Goal: Navigation & Orientation: Find specific page/section

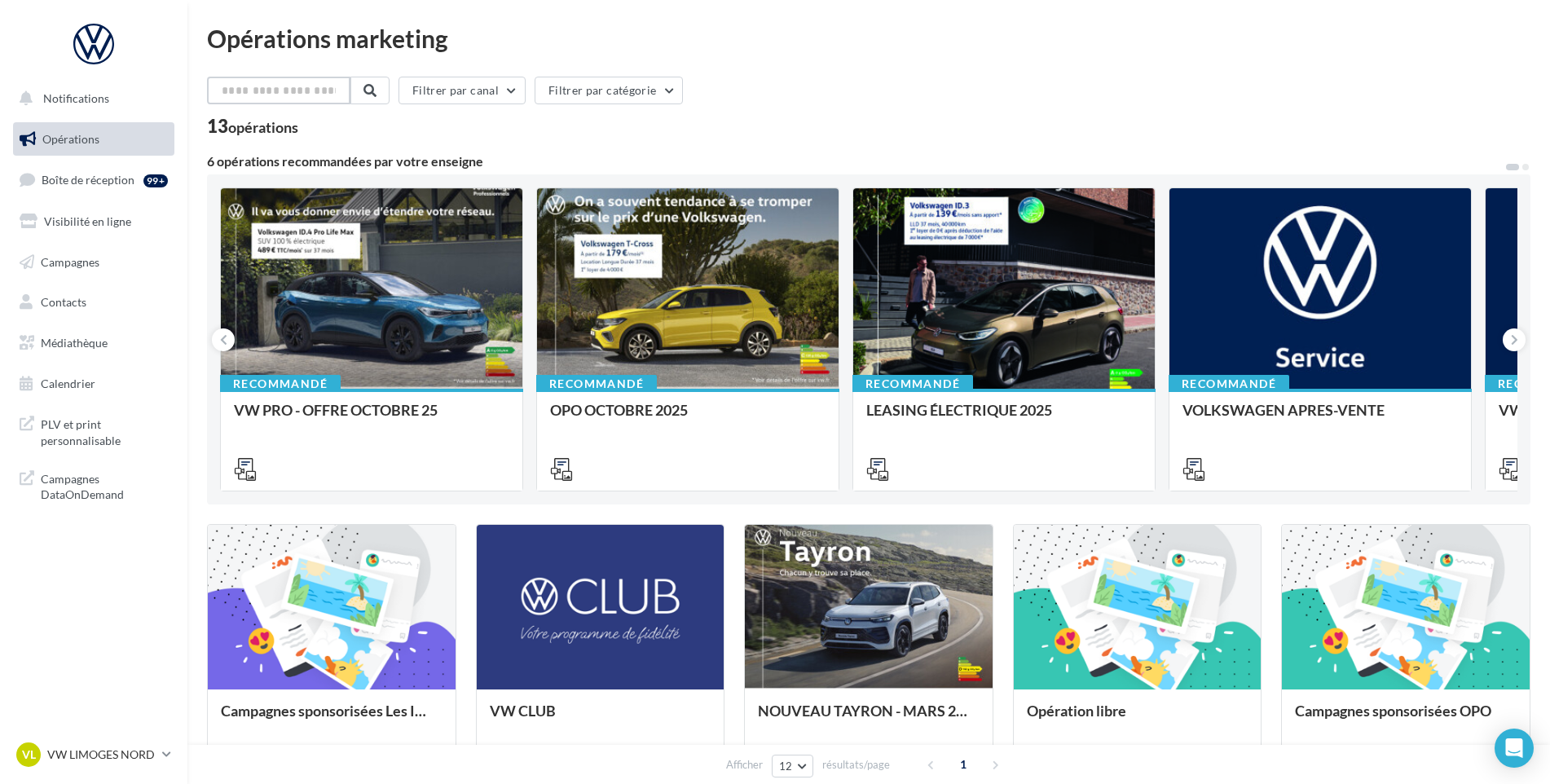
click at [264, 84] on input "text" at bounding box center [278, 91] width 143 height 28
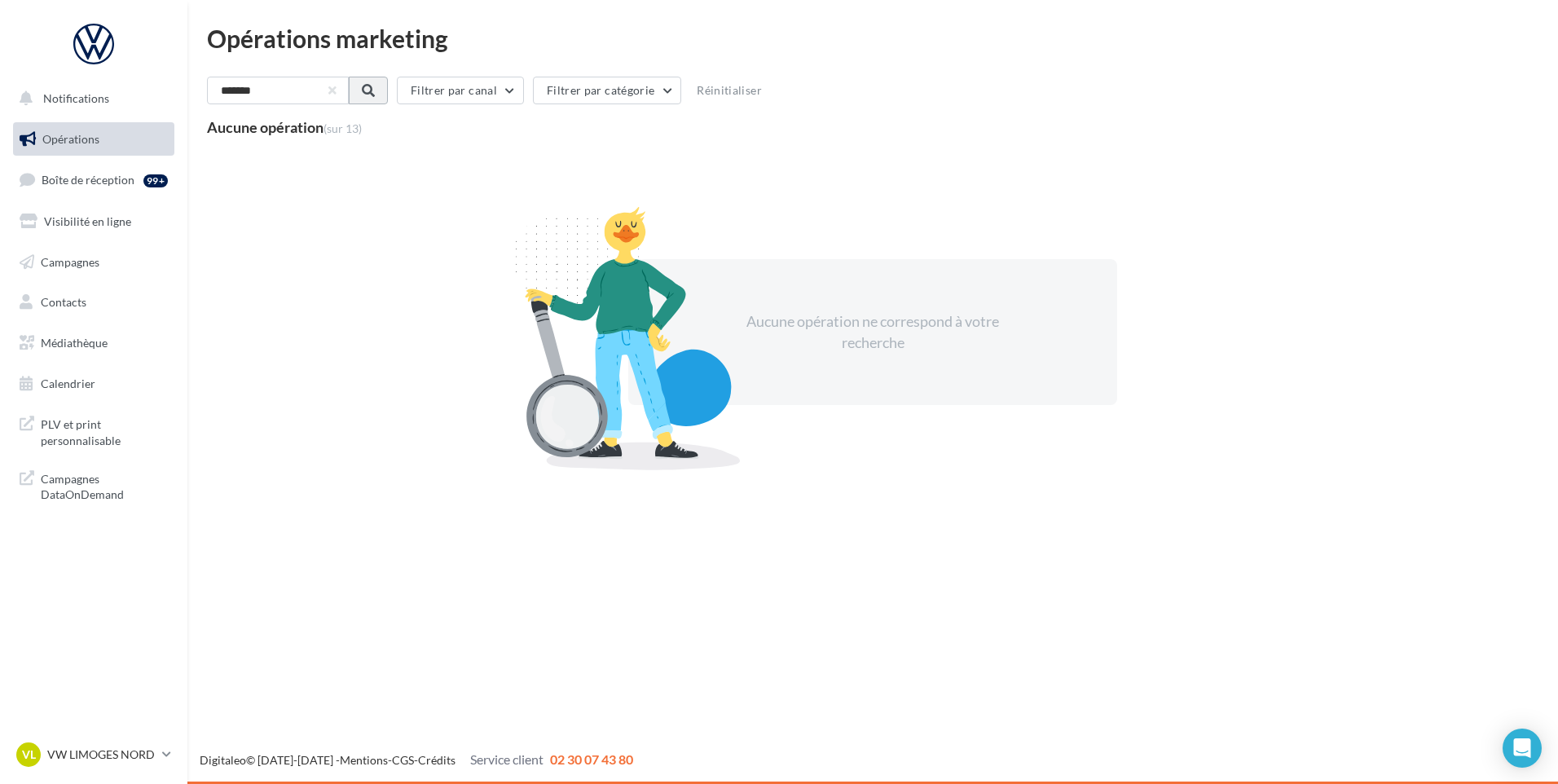
click at [374, 93] on span at bounding box center [368, 91] width 13 height 13
click at [297, 87] on input "*******" at bounding box center [278, 91] width 143 height 28
type input "*"
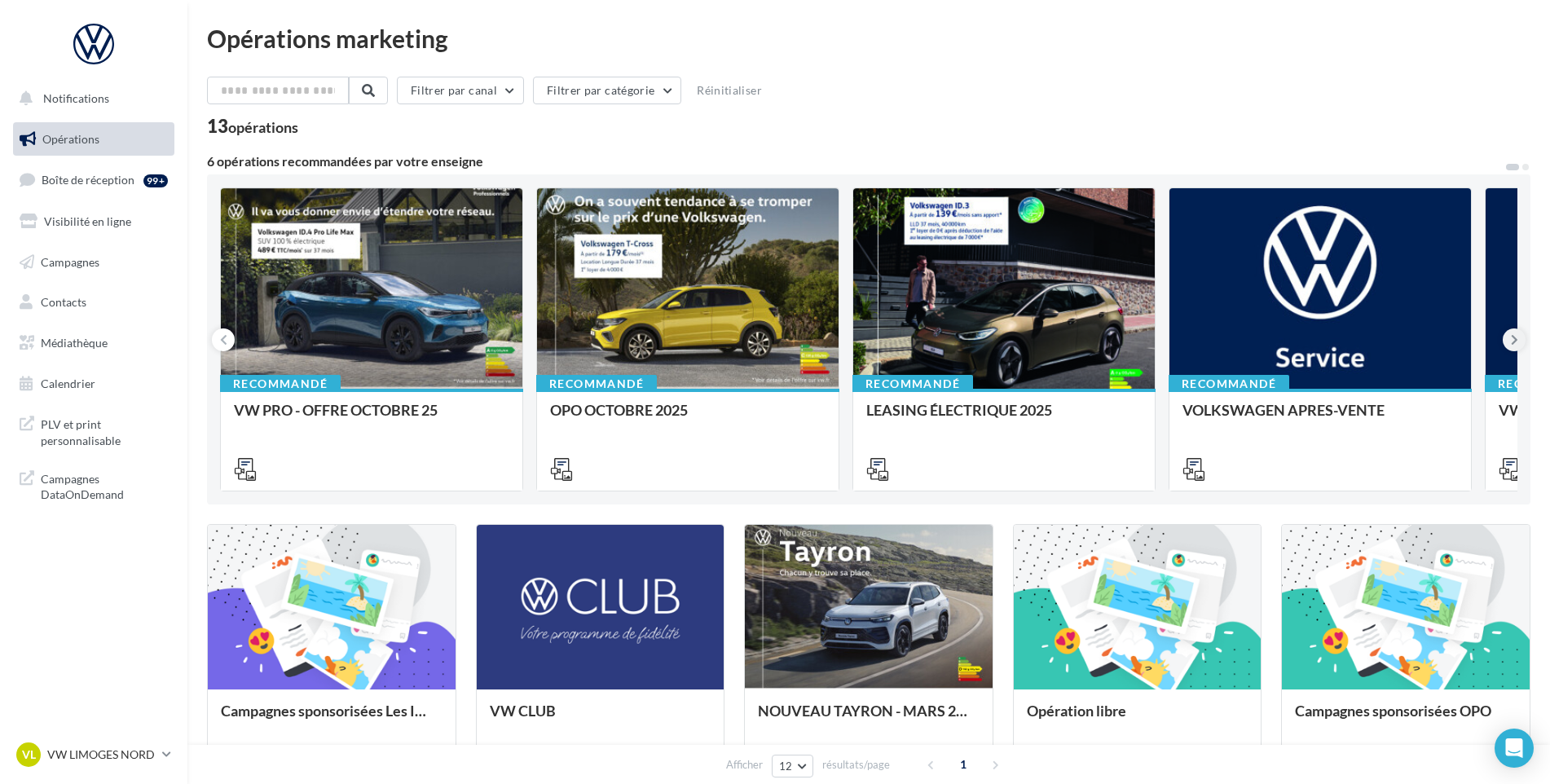
click at [1515, 340] on icon at bounding box center [1515, 340] width 7 height 17
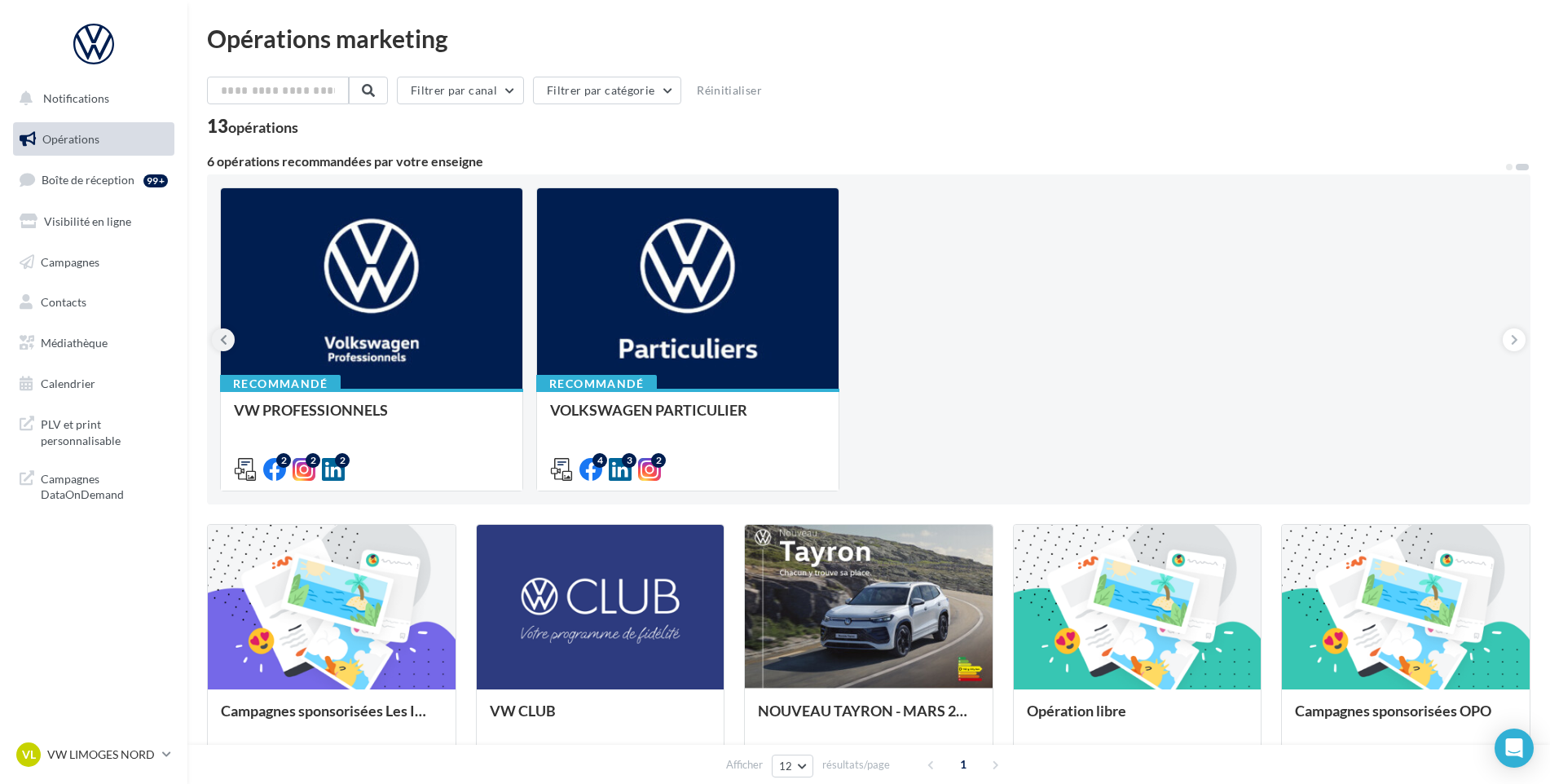
click at [228, 340] on button at bounding box center [223, 339] width 23 height 23
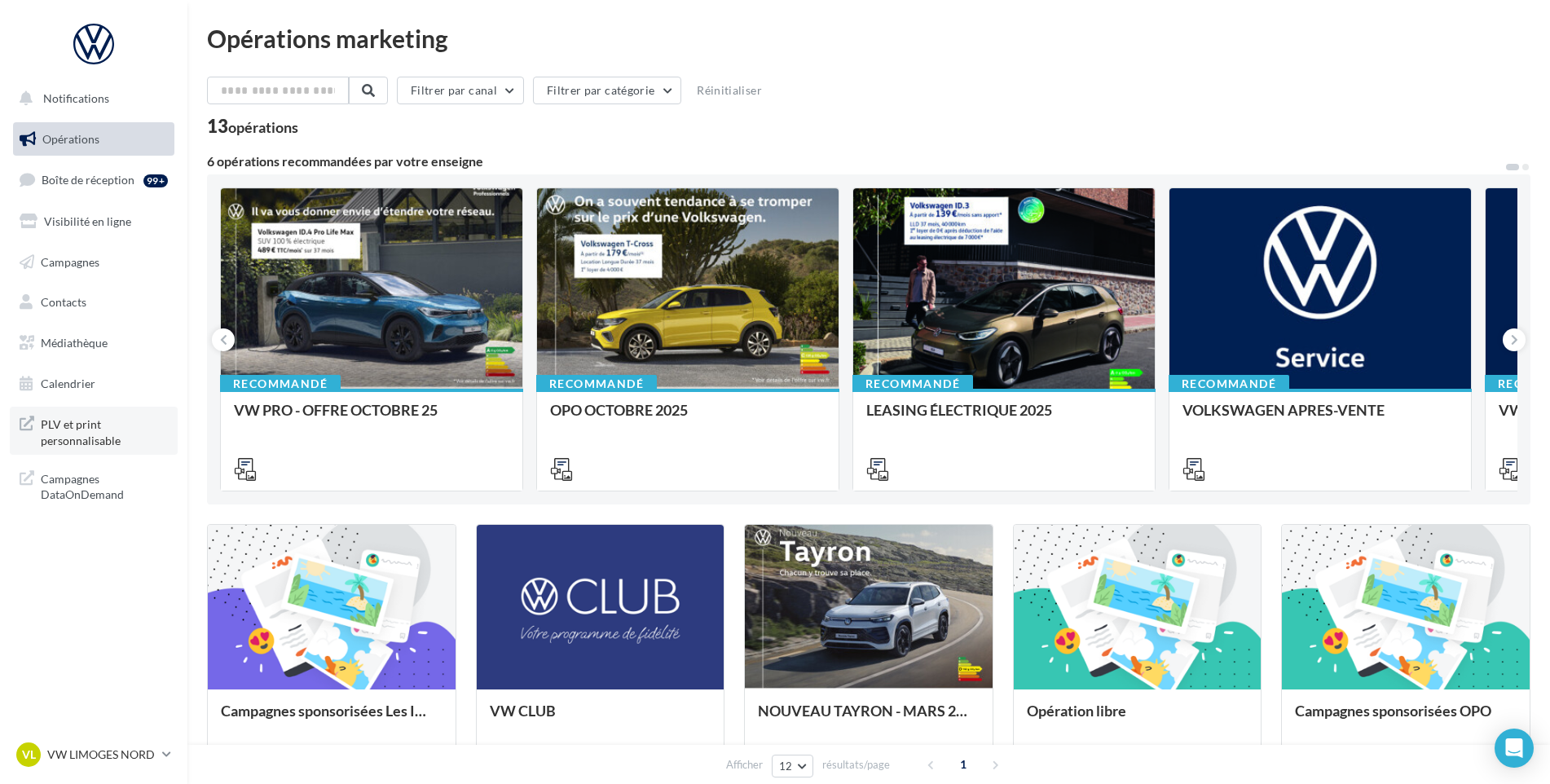
click at [77, 423] on span "PLV et print personnalisable" at bounding box center [105, 431] width 128 height 35
click at [675, 92] on button "Filtrer par catégorie" at bounding box center [607, 91] width 148 height 28
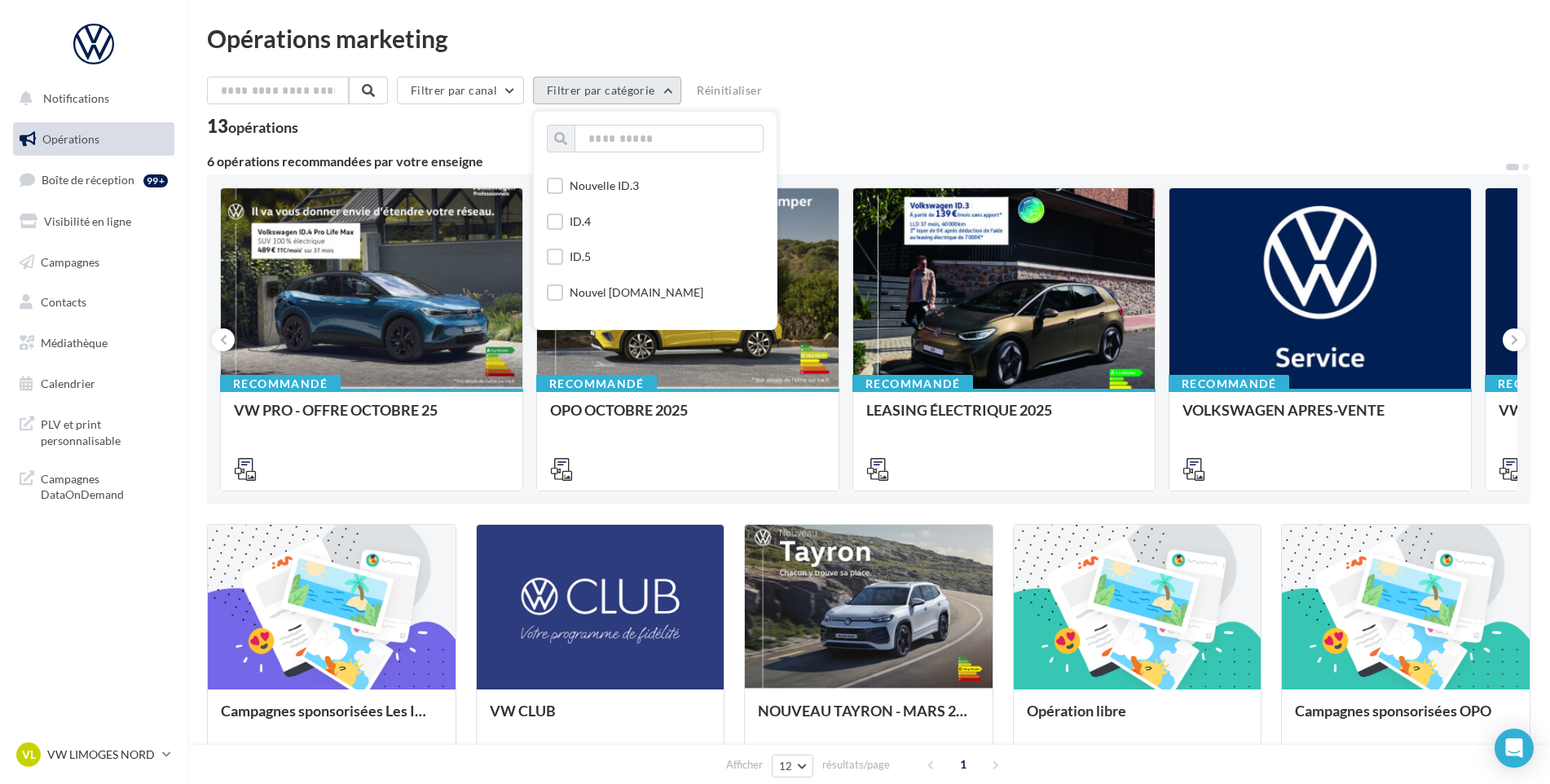
scroll to position [244, 0]
click at [100, 431] on span "PLV et print personnalisable" at bounding box center [105, 431] width 128 height 35
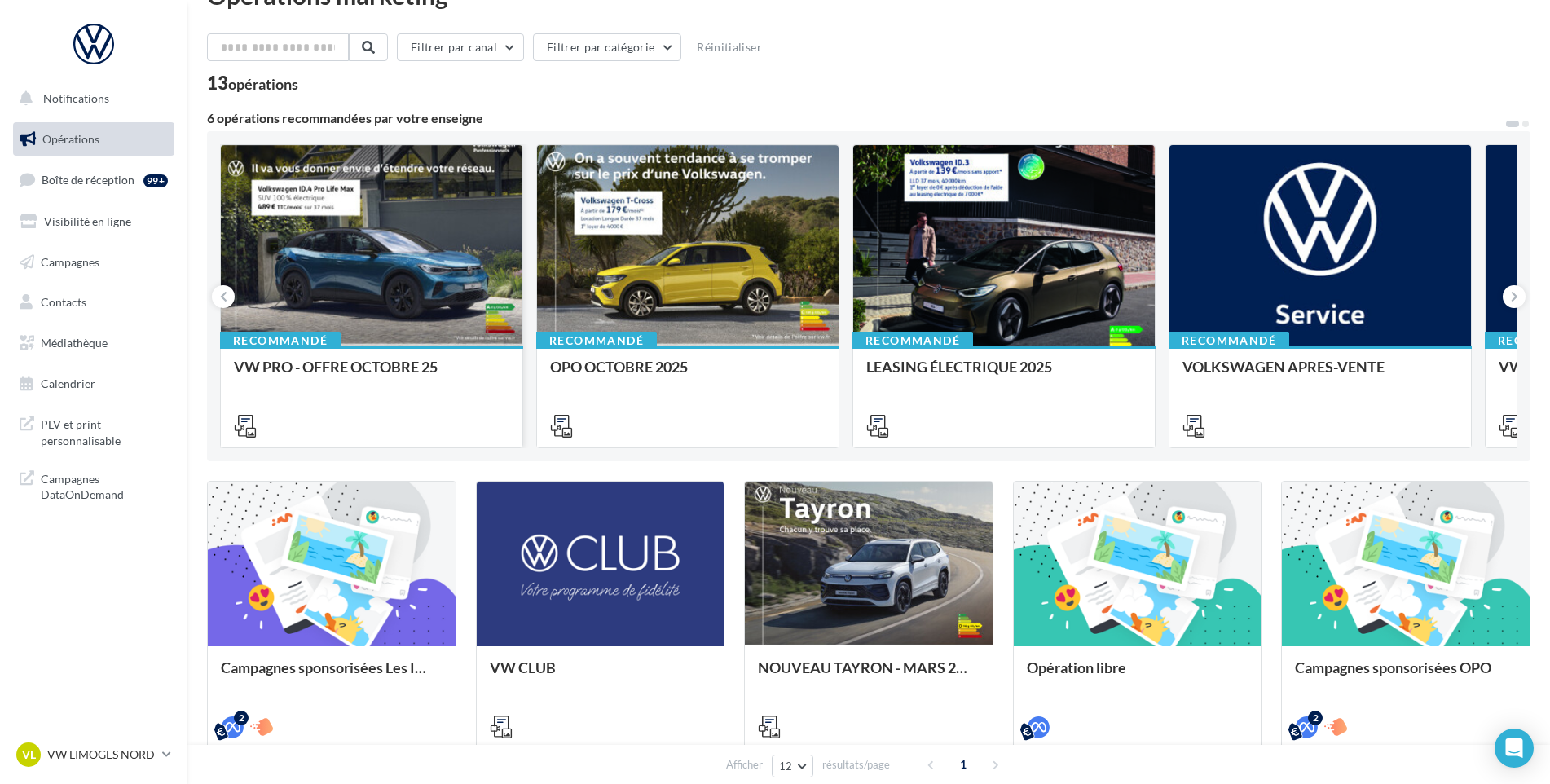
scroll to position [81, 0]
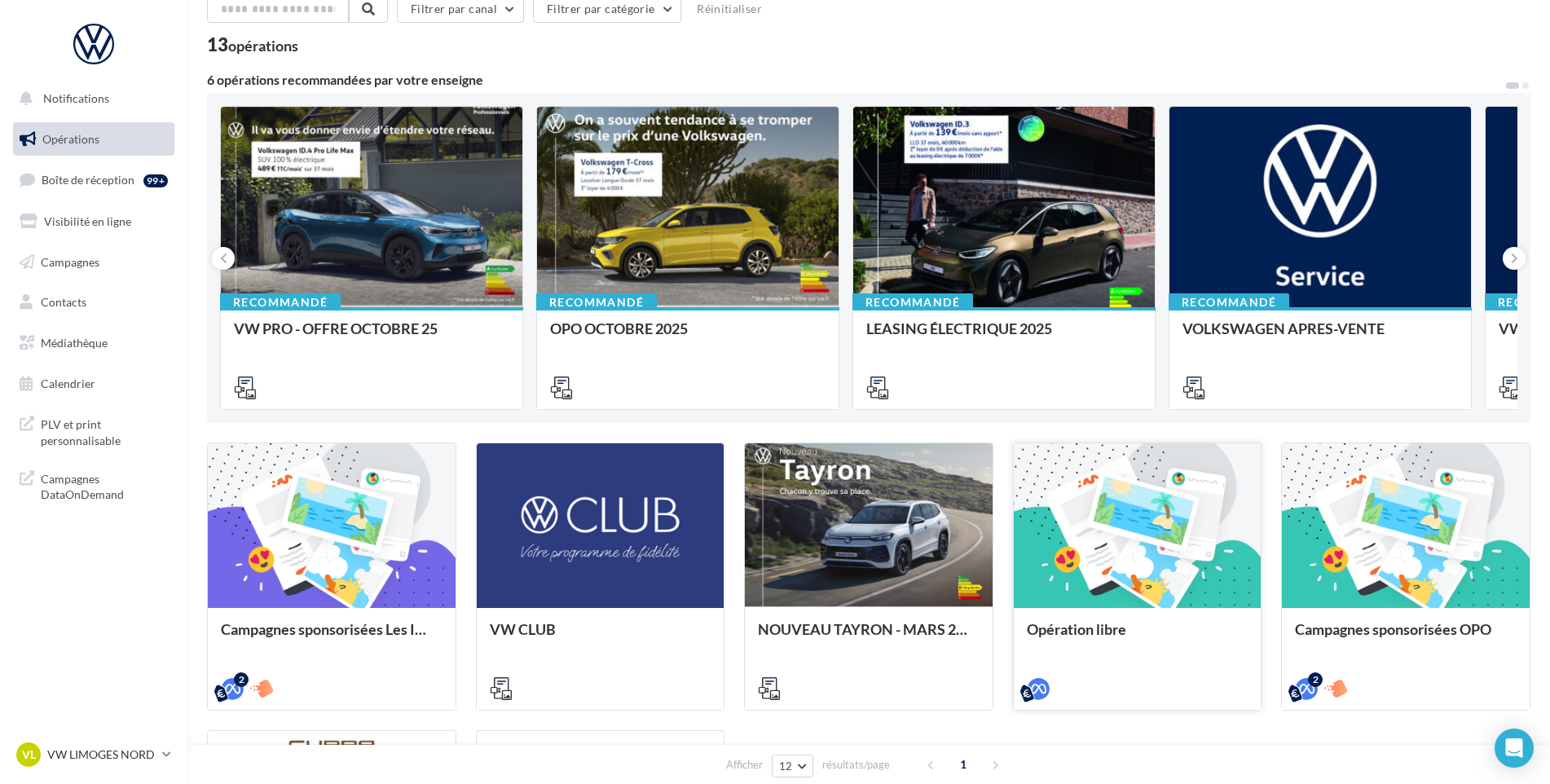
click at [1147, 572] on div at bounding box center [1138, 526] width 248 height 166
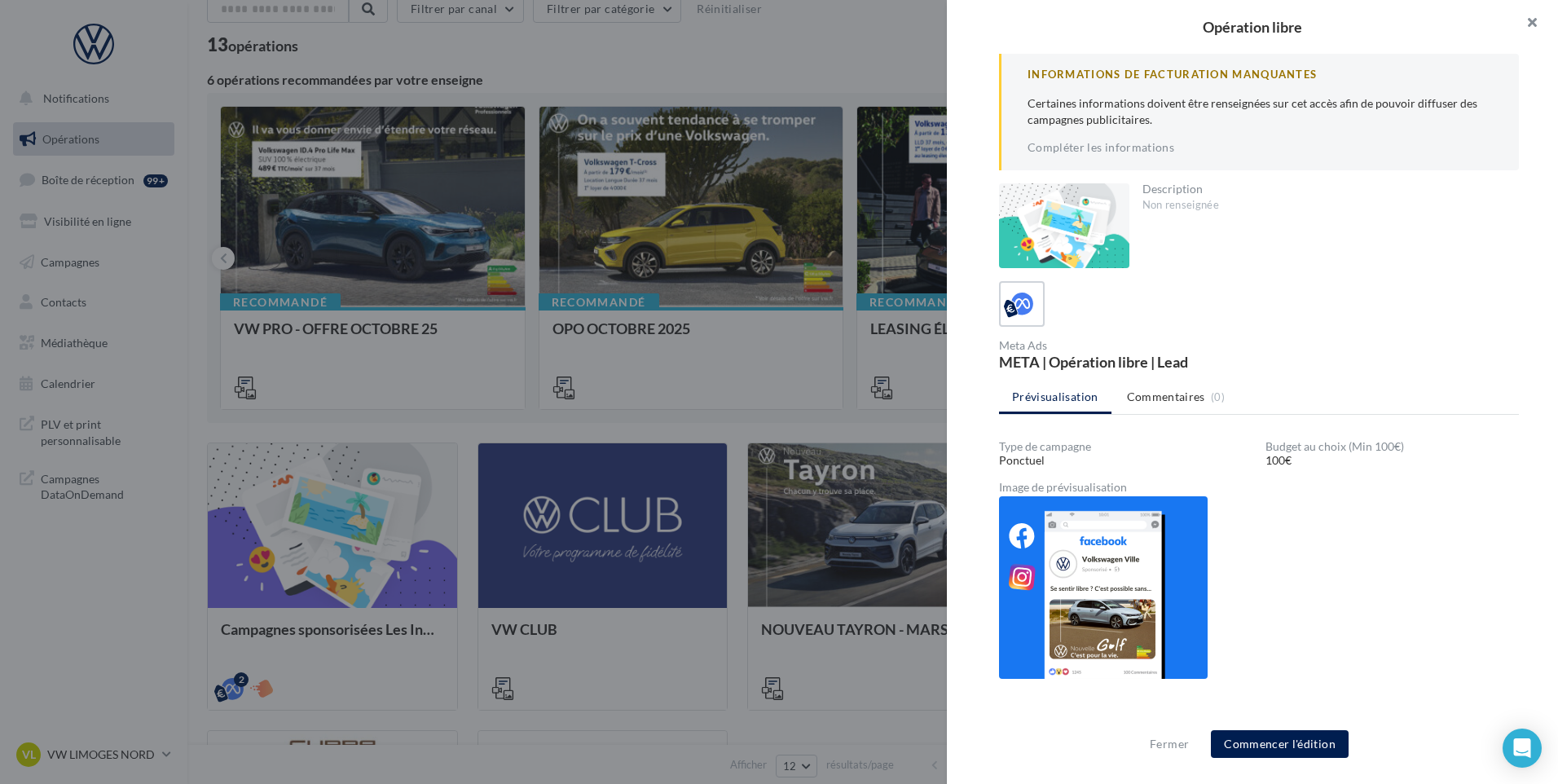
click at [1530, 17] on button "button" at bounding box center [1526, 24] width 66 height 49
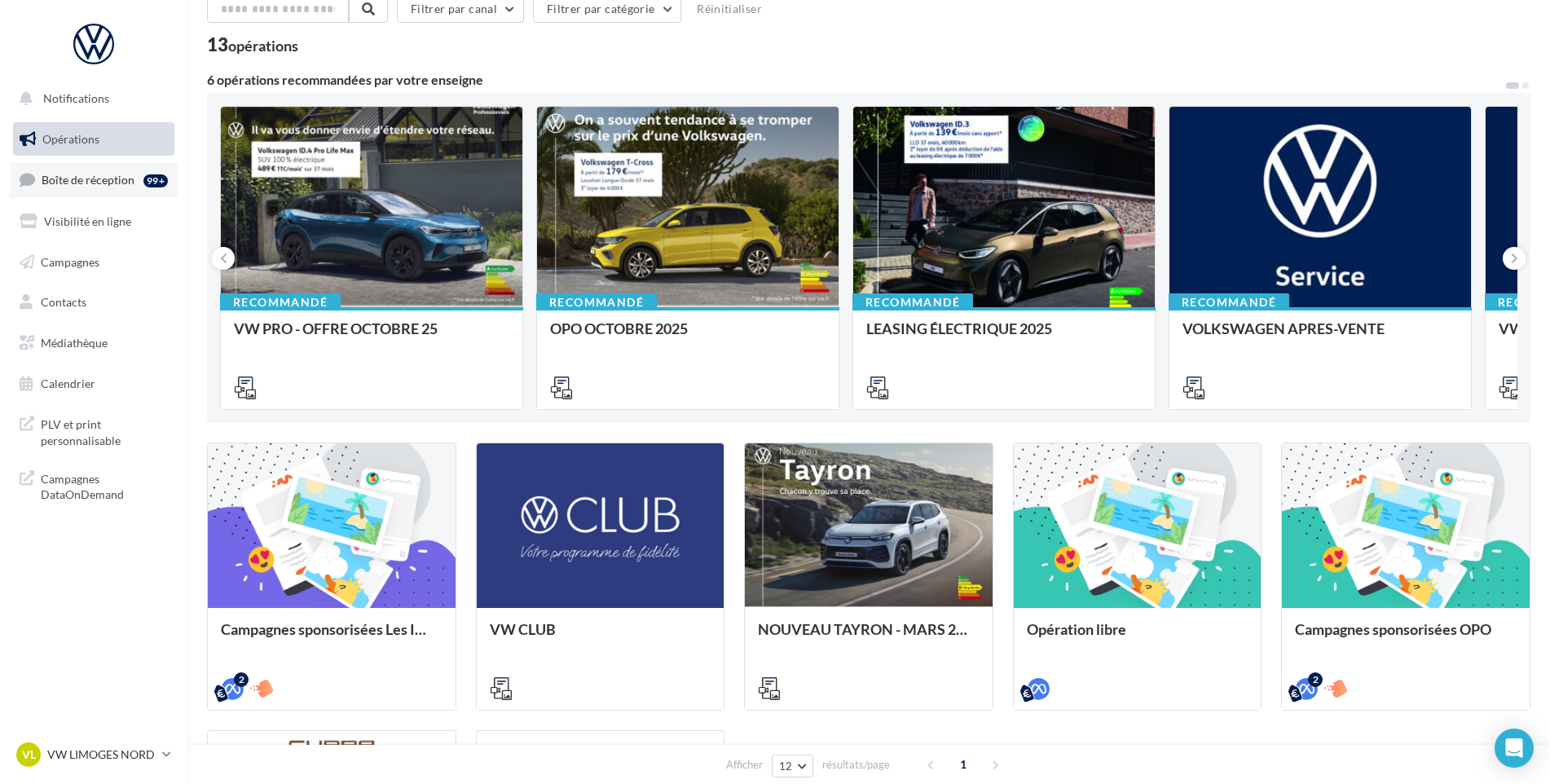
click at [103, 178] on span "Boîte de réception" at bounding box center [88, 179] width 92 height 14
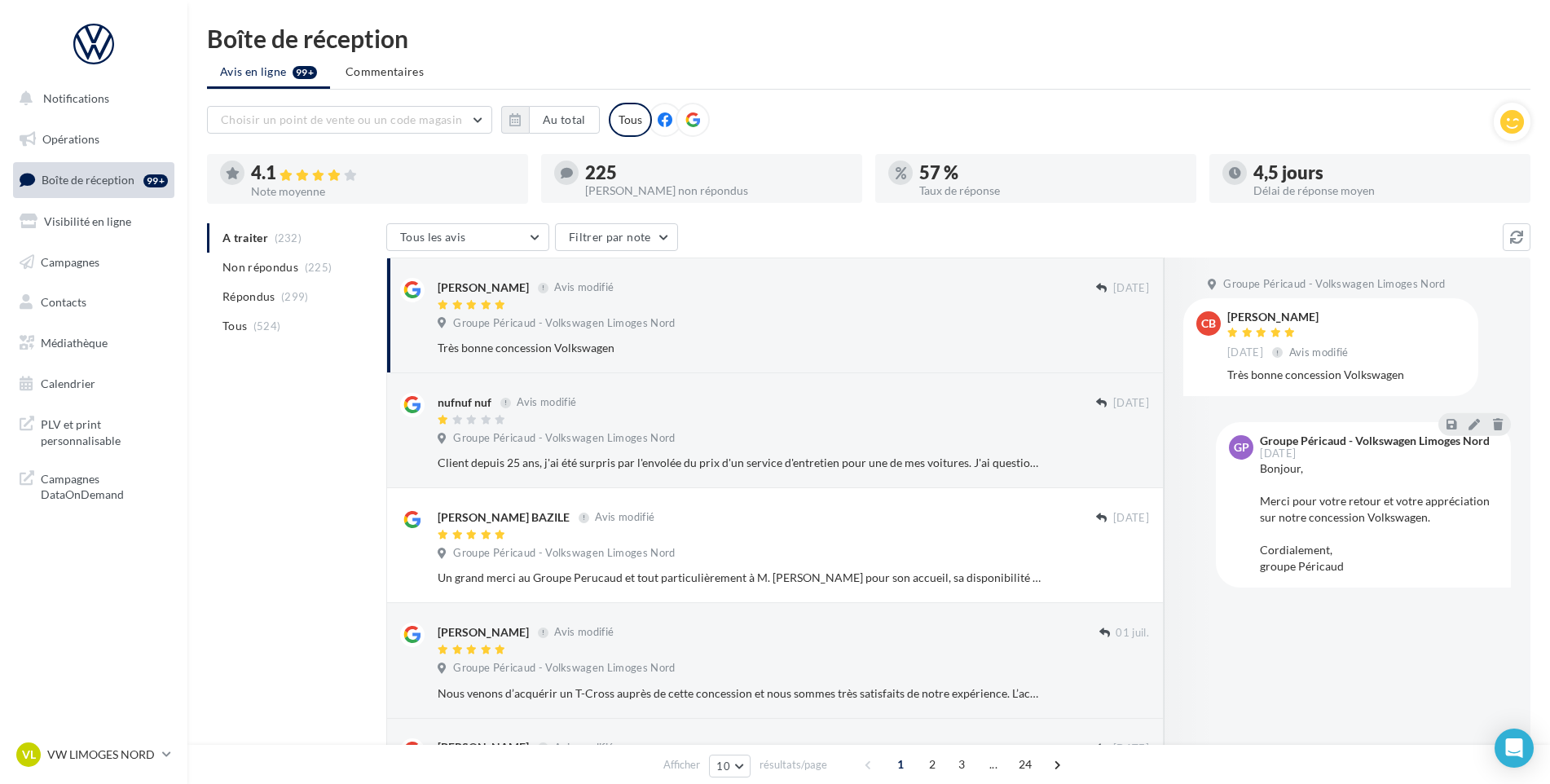
click at [261, 237] on ul "A traiter (232) Non répondus (225) Répondus (299) Tous (524)" at bounding box center [293, 282] width 173 height 117
drag, startPoint x: 261, startPoint y: 237, endPoint x: 283, endPoint y: 237, distance: 22.0
click at [283, 237] on ul "A traiter (232) Non répondus (225) Répondus (299) Tous (524)" at bounding box center [293, 282] width 173 height 117
click at [244, 241] on ul "A traiter (232) Non répondus (225) Répondus (299) Tous (524)" at bounding box center [293, 282] width 173 height 117
click at [664, 239] on button "Filtrer par note" at bounding box center [616, 238] width 123 height 28
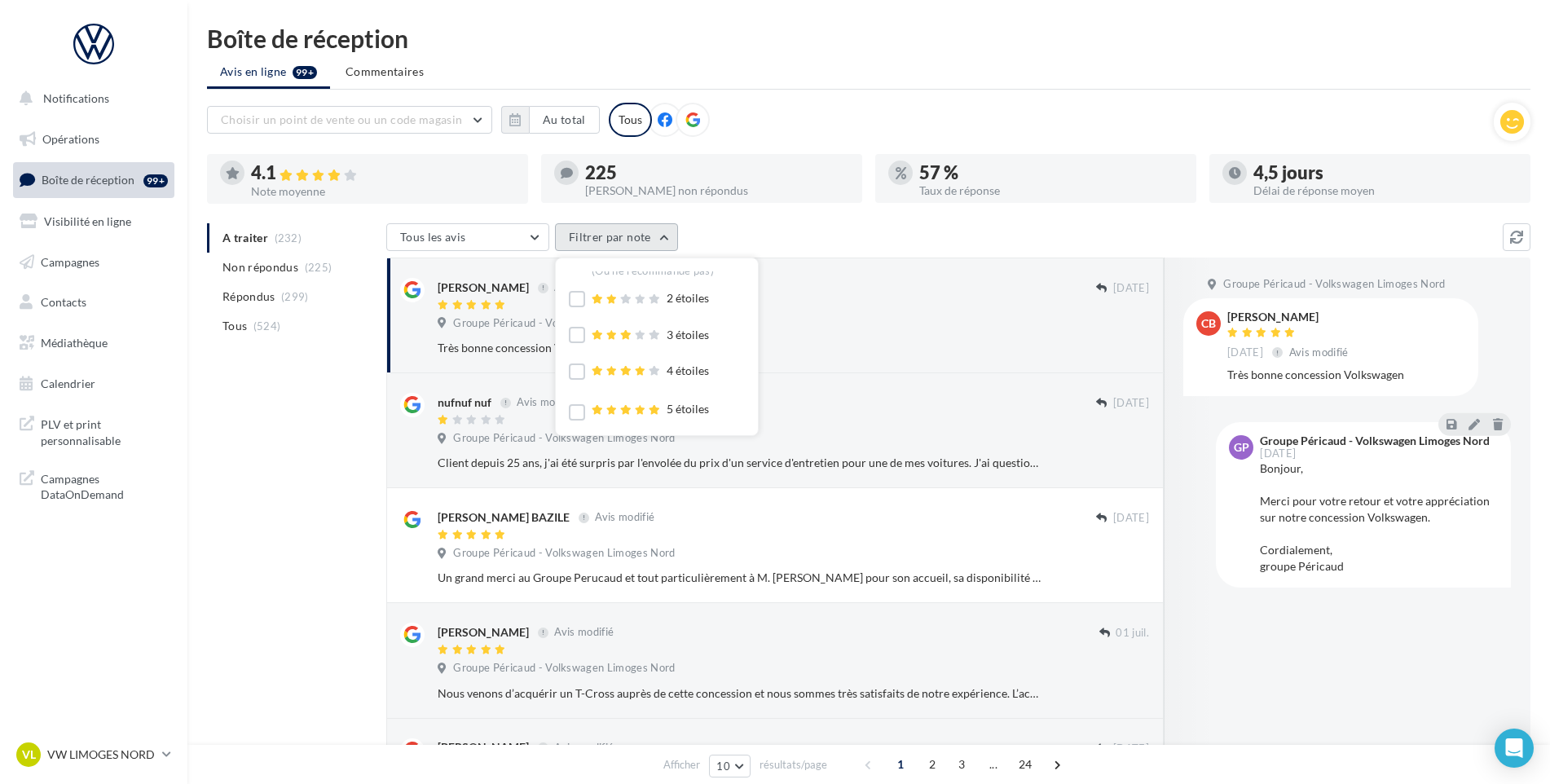
scroll to position [46, 0]
click at [582, 397] on label at bounding box center [577, 398] width 17 height 17
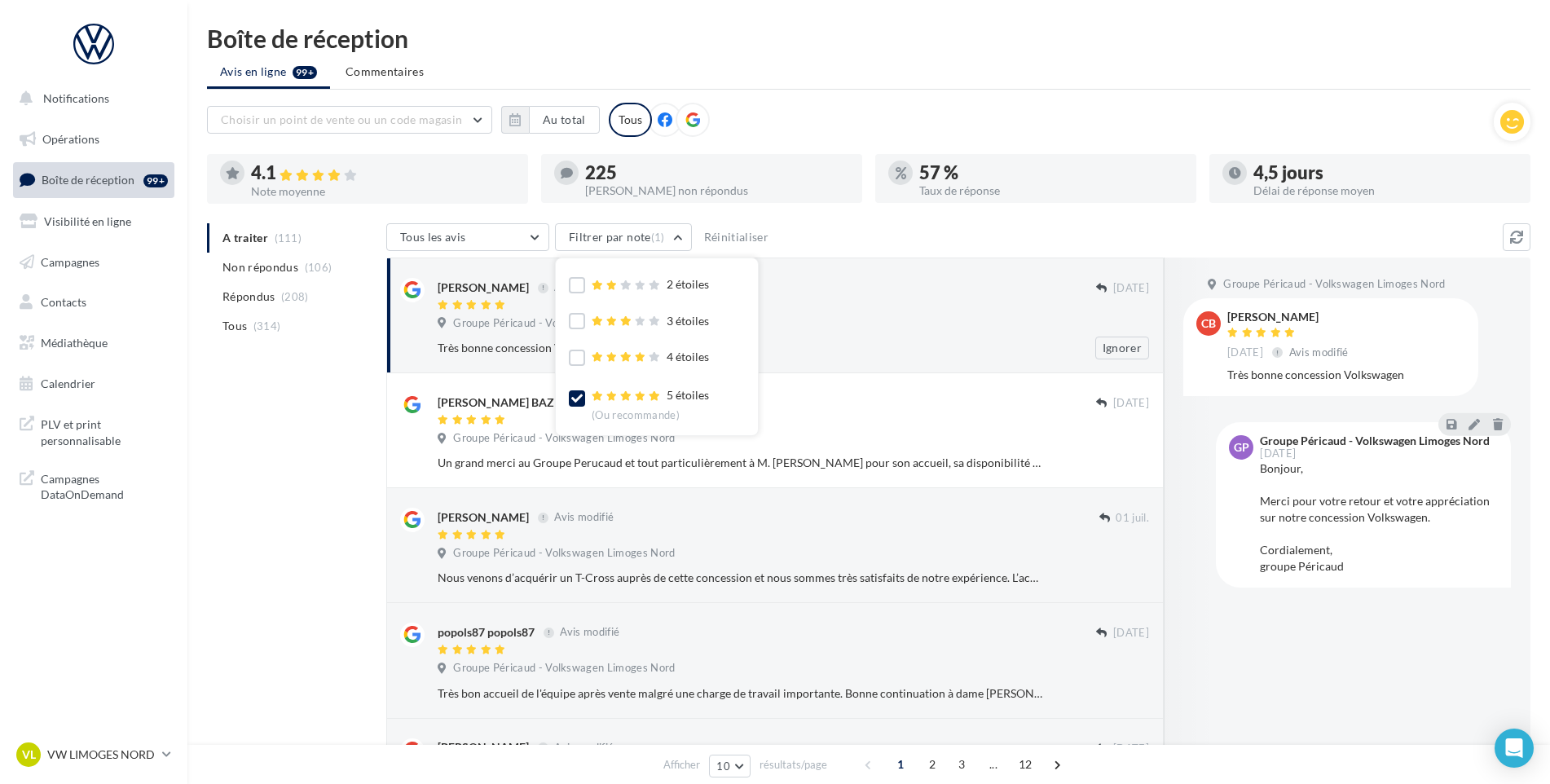
click at [907, 307] on div at bounding box center [767, 305] width 658 height 14
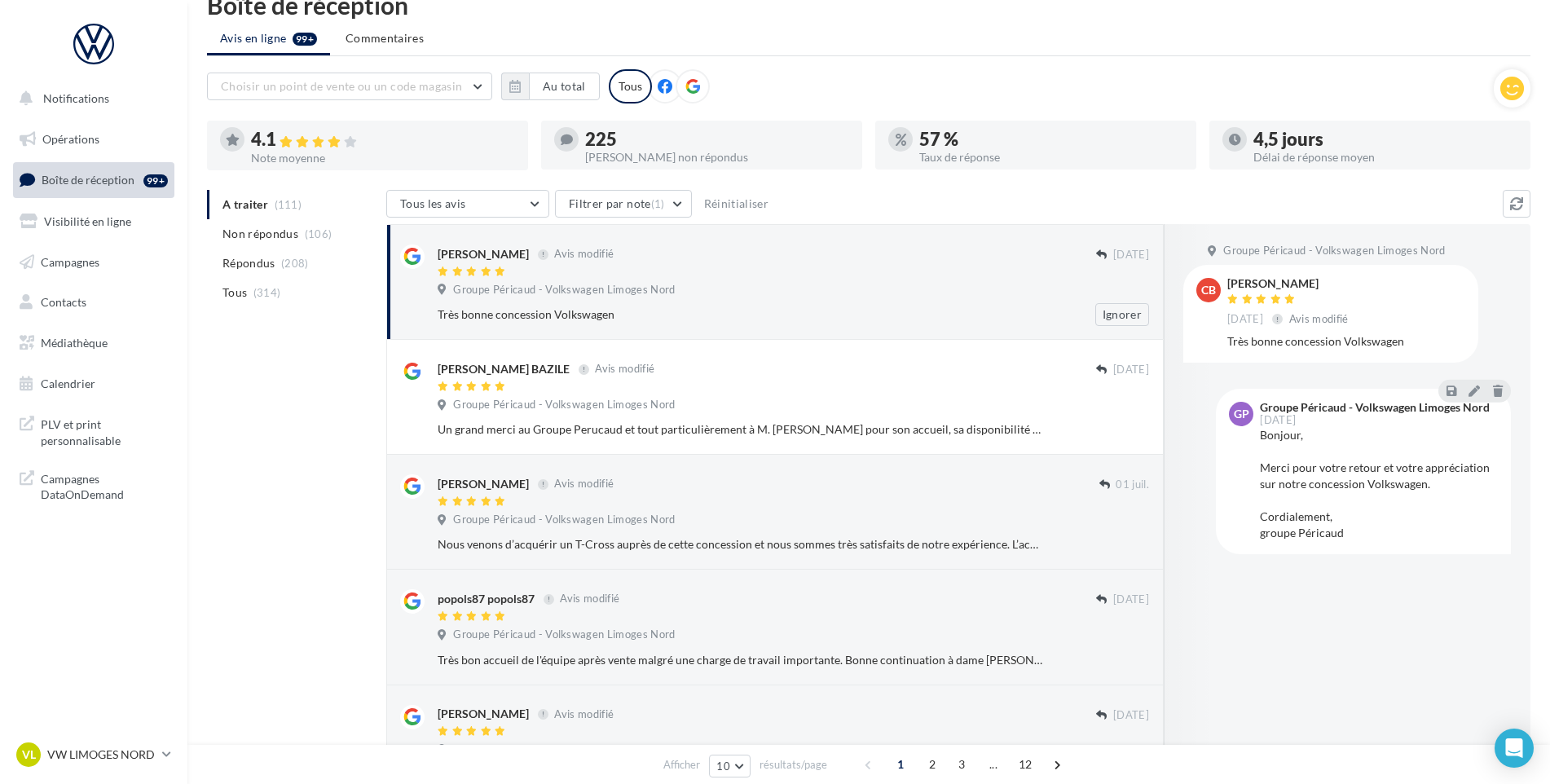
scroll to position [0, 0]
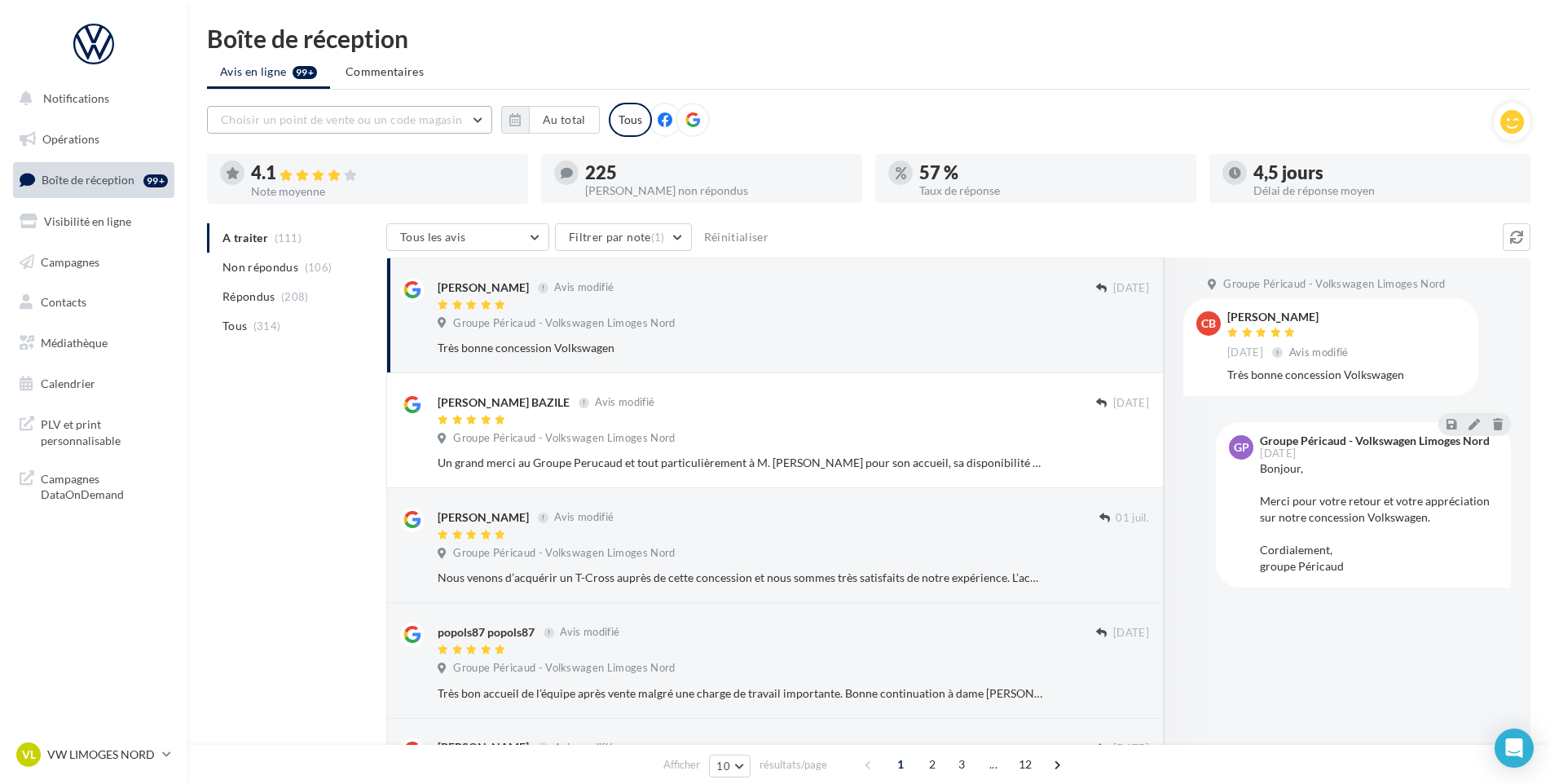
click at [476, 121] on button "Choisir un point de vente ou un code magasin" at bounding box center [350, 120] width 285 height 28
click at [339, 159] on span "1005870 - Groupe Péricaud - Volkswagen Limoges Nord" at bounding box center [338, 169] width 210 height 31
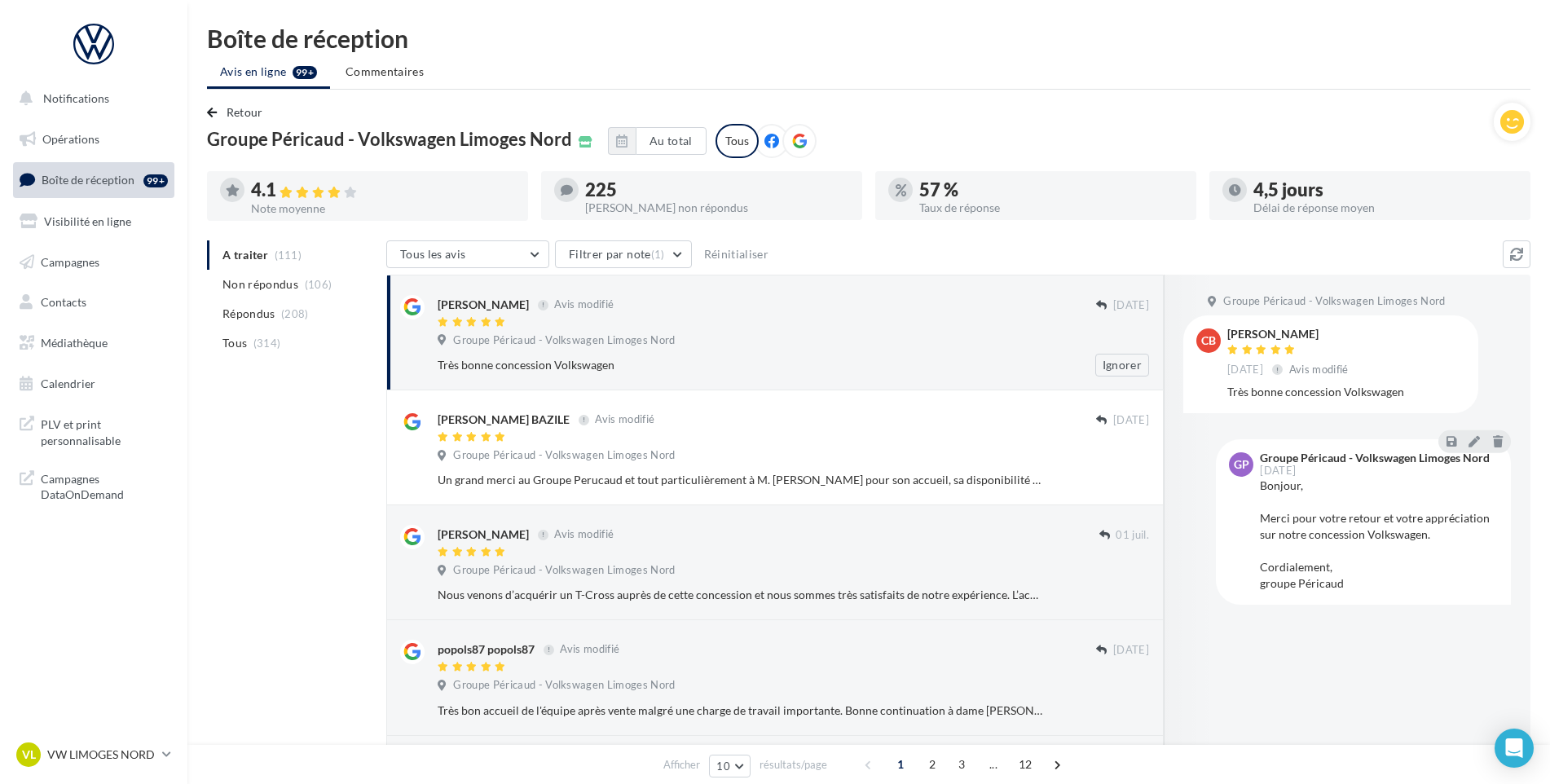
scroll to position [81, 0]
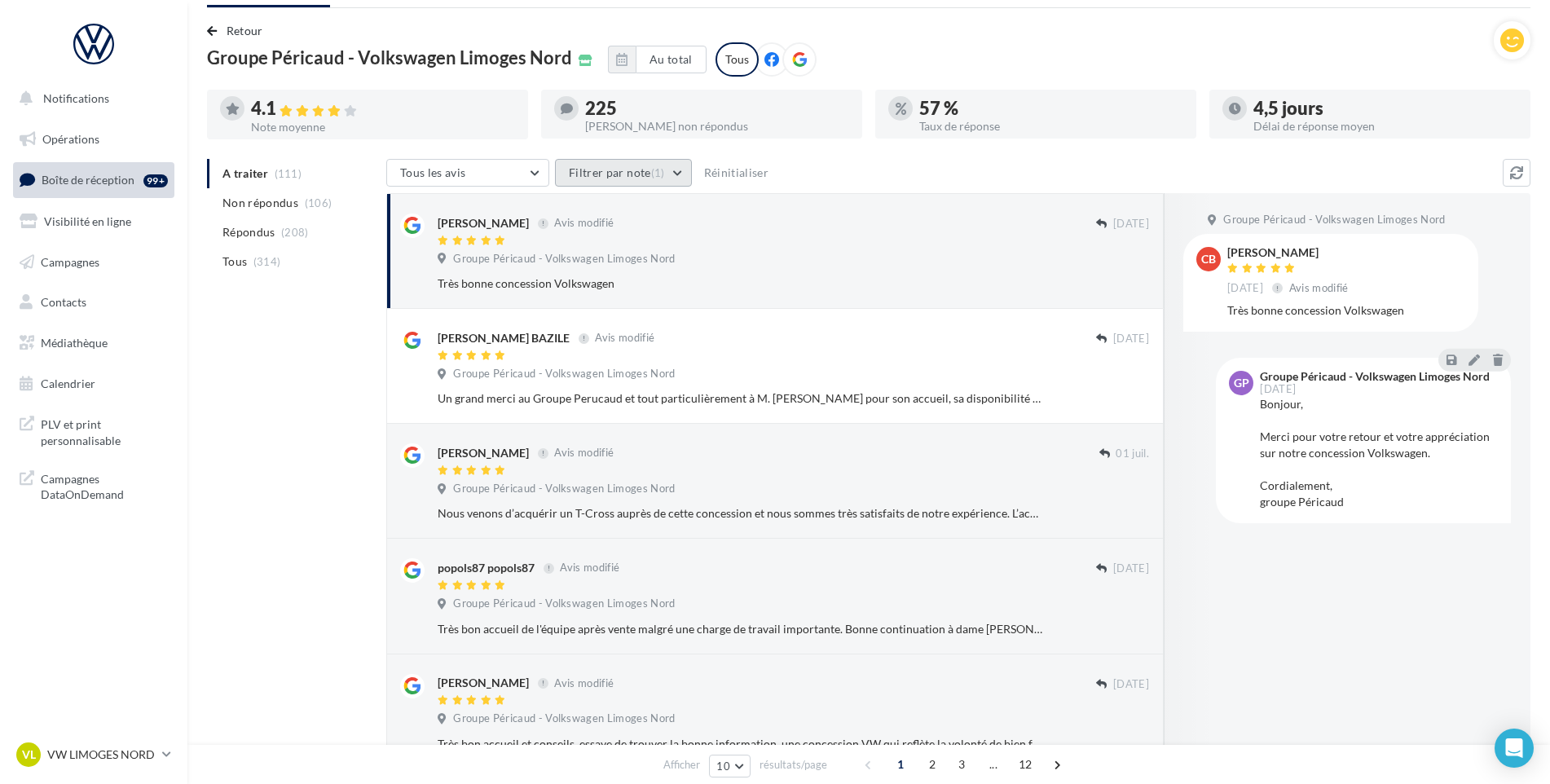
click at [681, 176] on button "Filtrer par note (1)" at bounding box center [623, 173] width 137 height 28
click at [576, 223] on label at bounding box center [577, 223] width 17 height 17
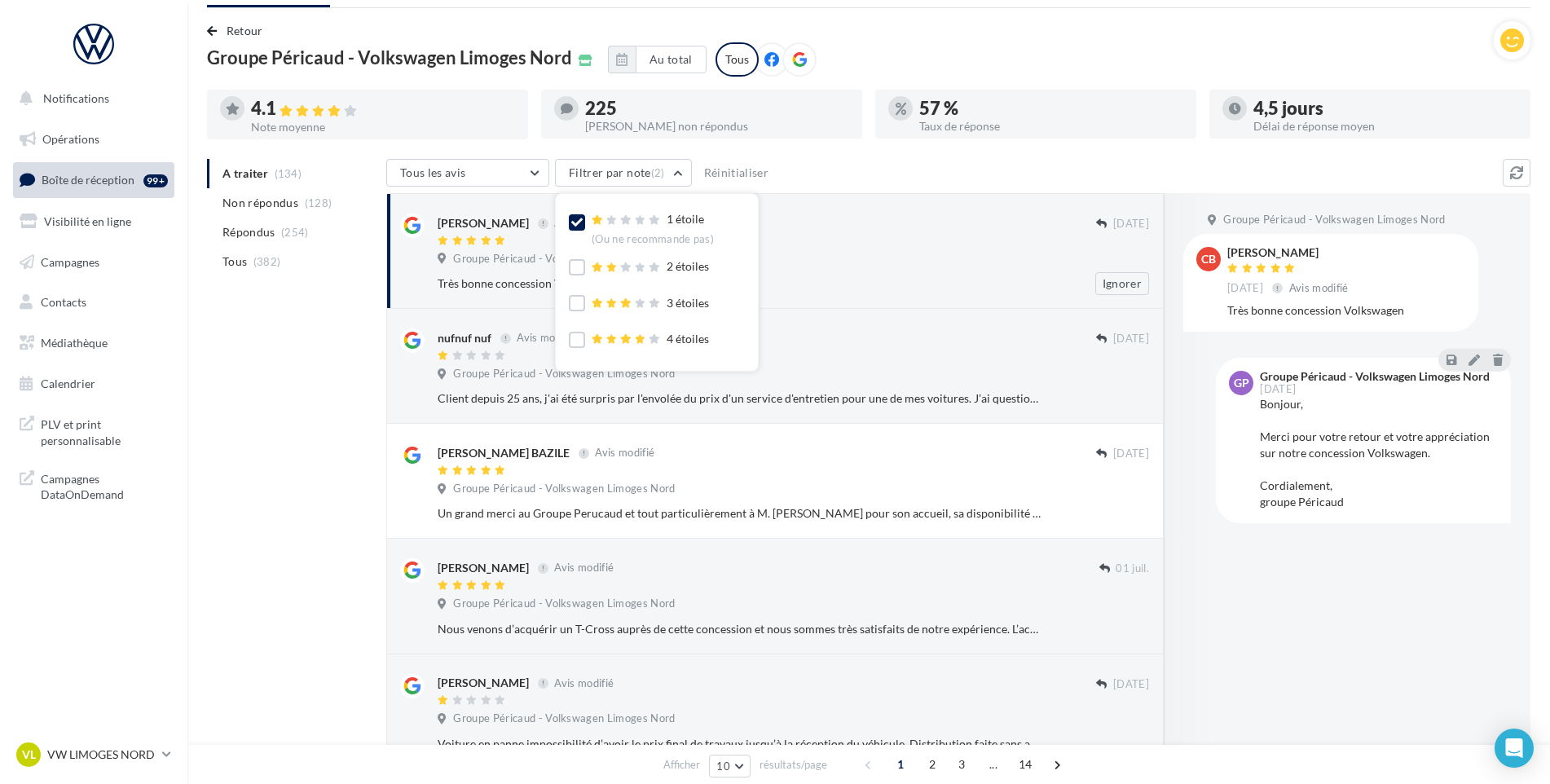
click at [943, 251] on div "Groupe Péricaud - Volkswagen Limoges Nord" at bounding box center [793, 260] width 711 height 18
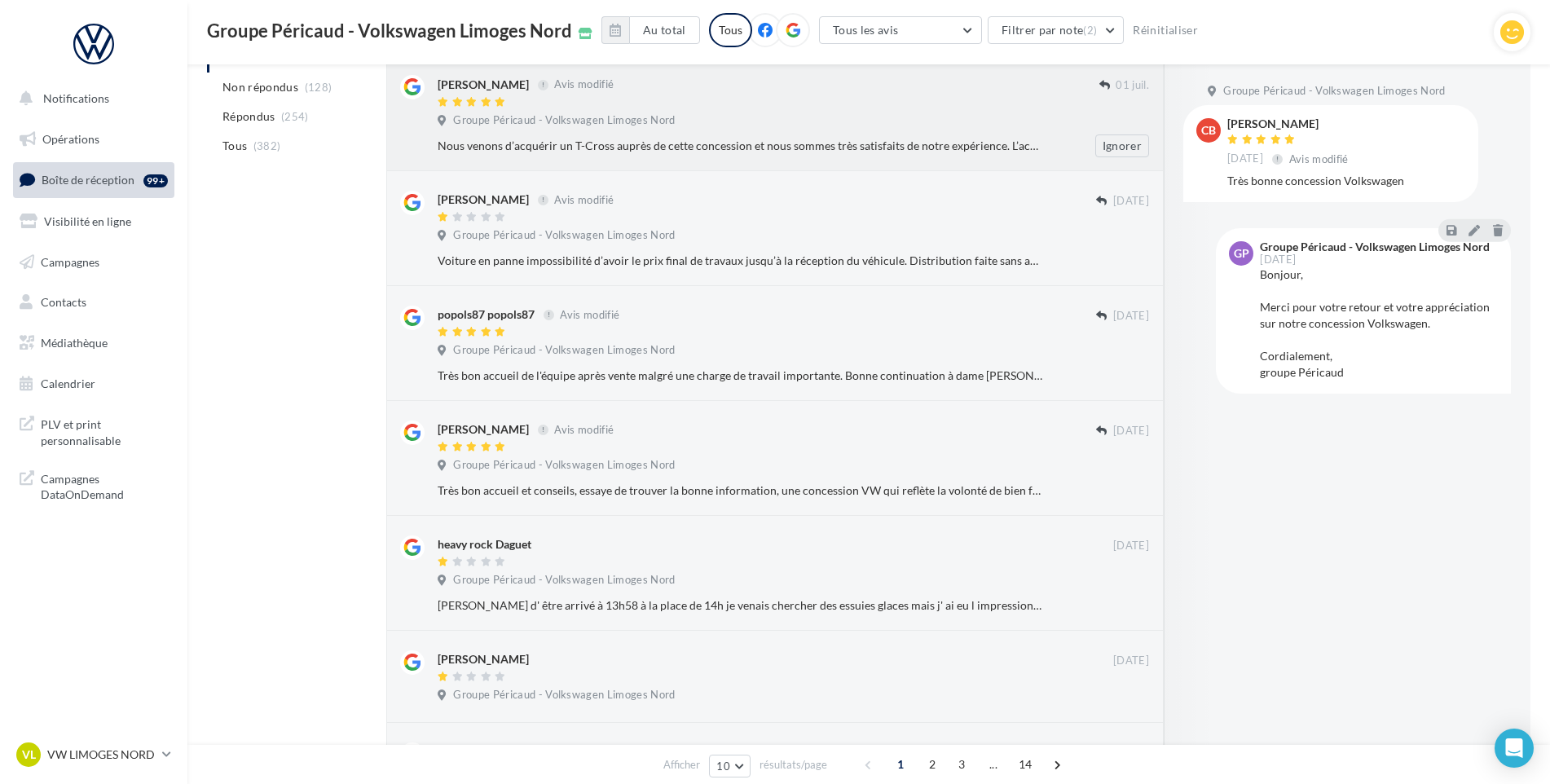
scroll to position [570, 0]
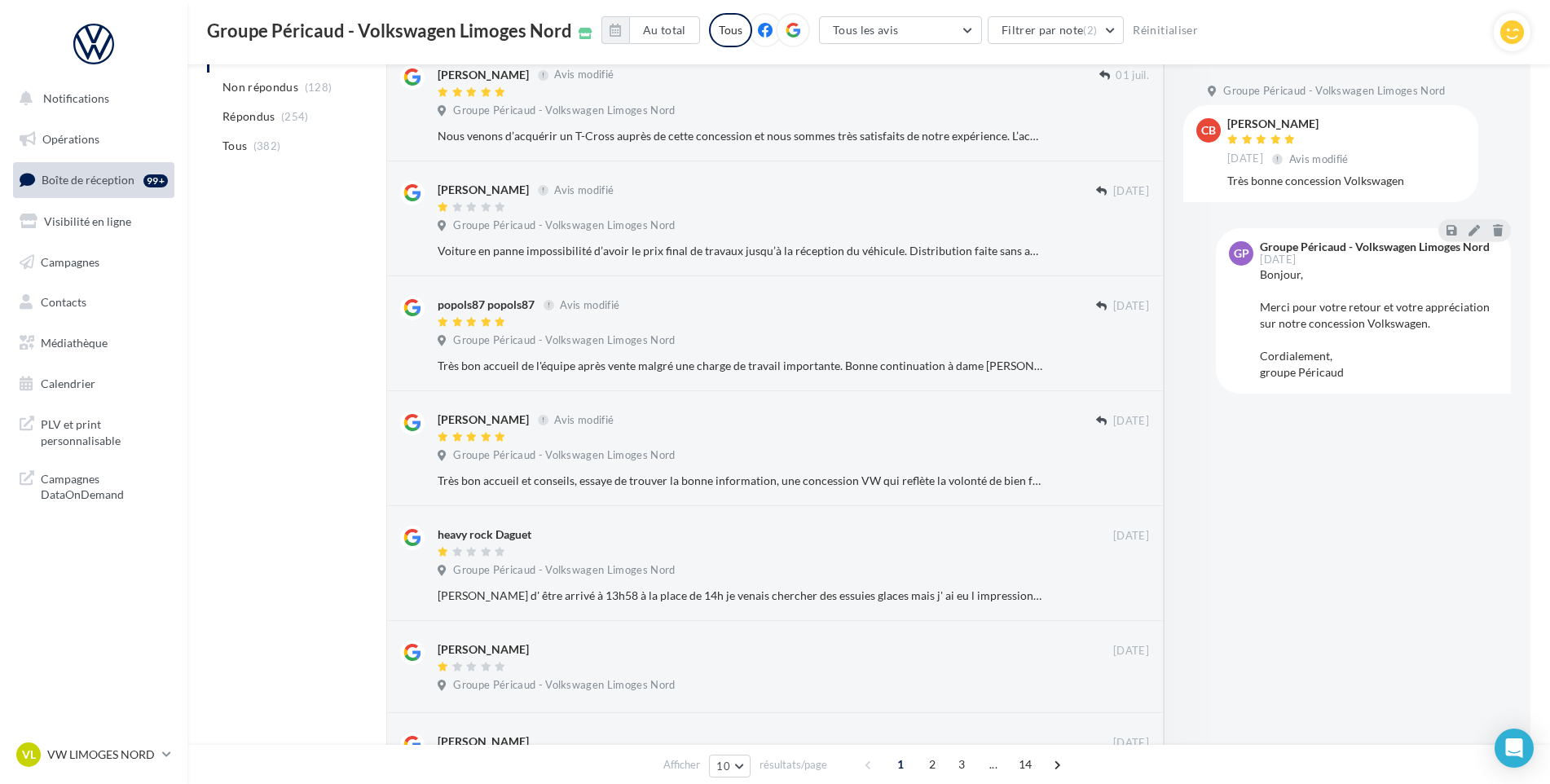
drag, startPoint x: 959, startPoint y: 769, endPoint x: 968, endPoint y: 769, distance: 9.0
click at [961, 769] on span "3" at bounding box center [962, 765] width 26 height 26
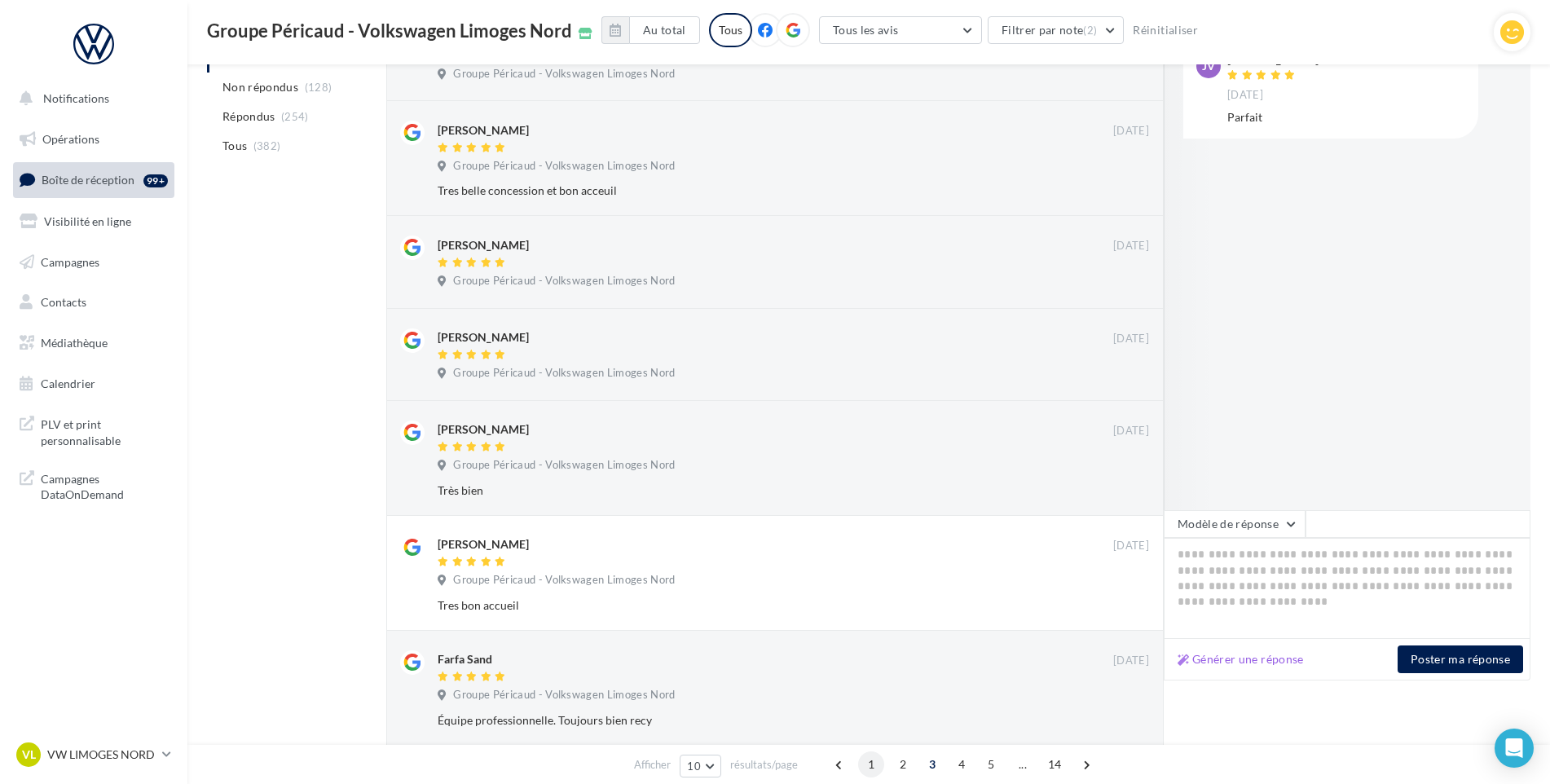
click at [870, 766] on span "1" at bounding box center [871, 765] width 26 height 26
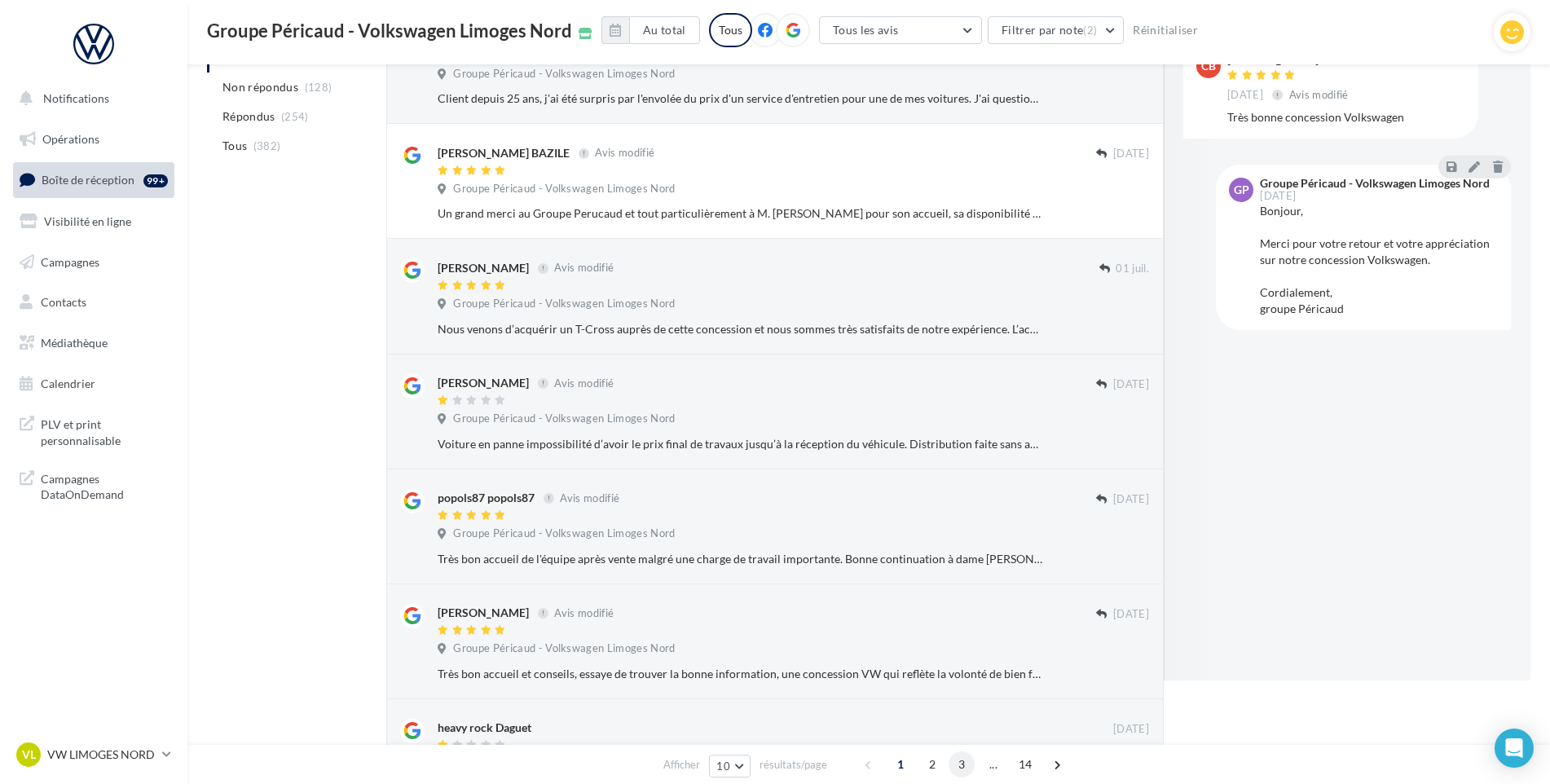
click at [968, 773] on span "3" at bounding box center [962, 765] width 26 height 26
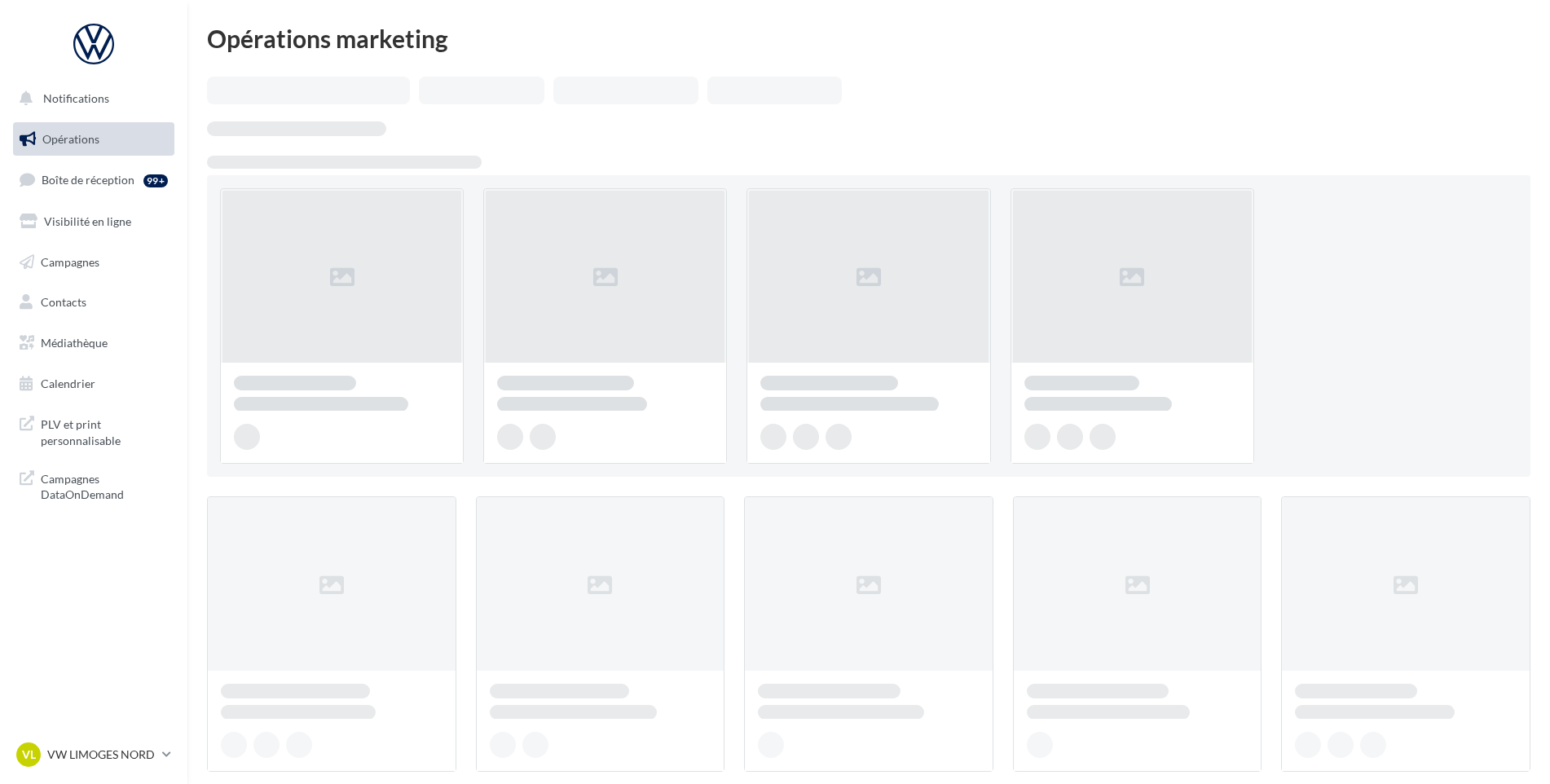
scroll to position [81, 0]
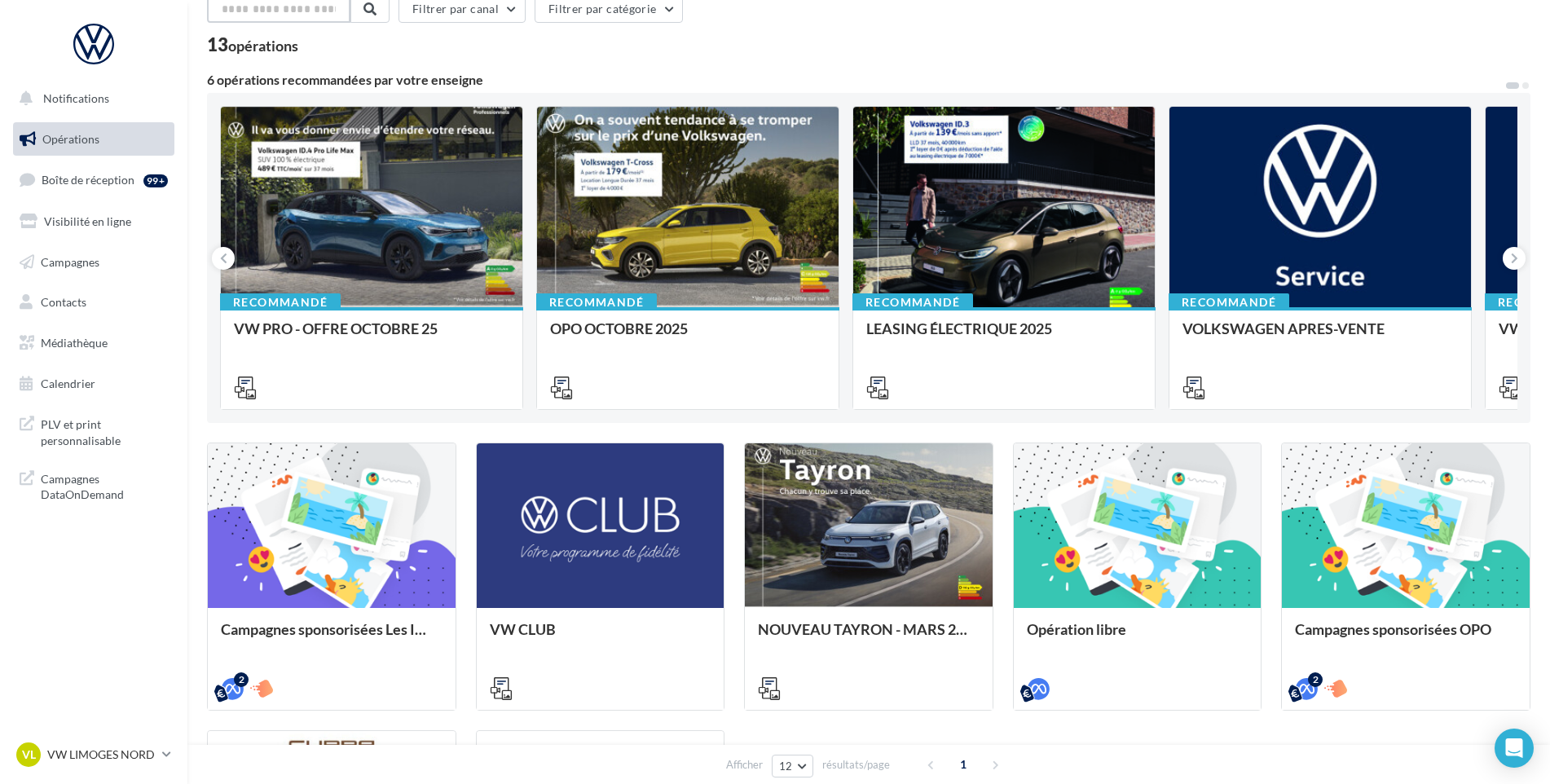
click at [300, 11] on input "text" at bounding box center [278, 9] width 143 height 28
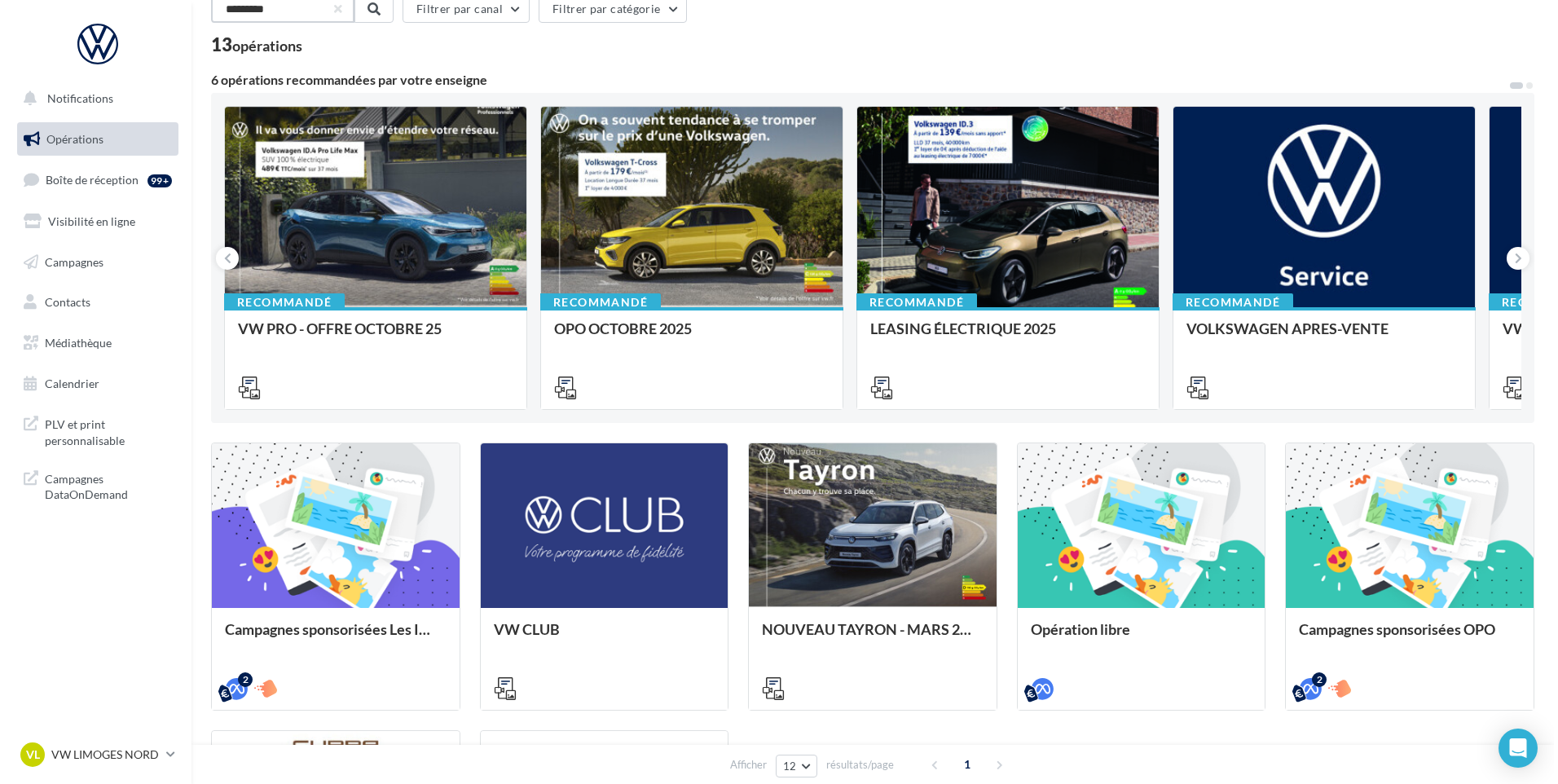
scroll to position [0, 0]
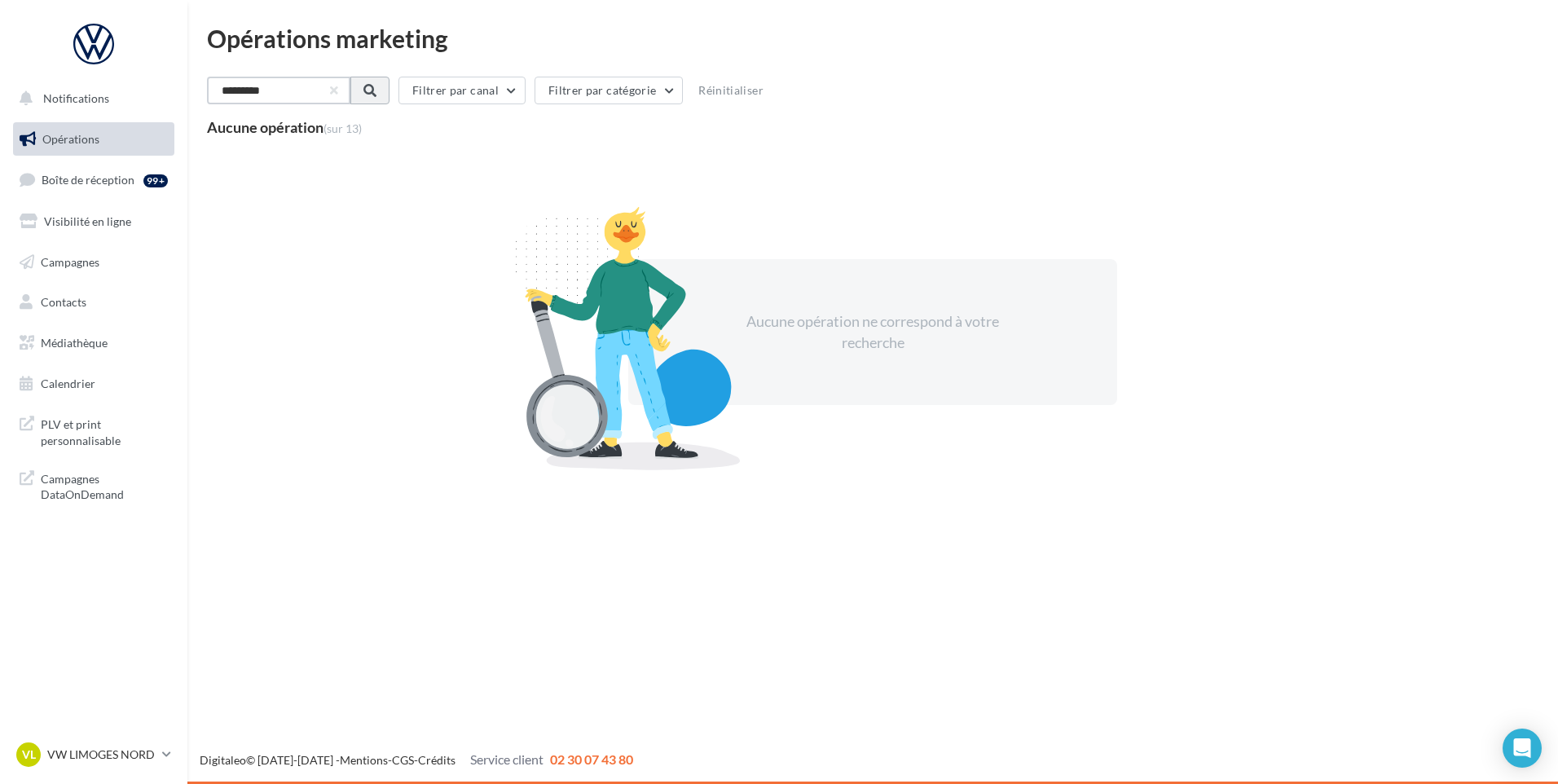
type input "********"
click at [374, 92] on span at bounding box center [368, 91] width 13 height 13
click at [78, 346] on span "Médiathèque" at bounding box center [74, 342] width 67 height 14
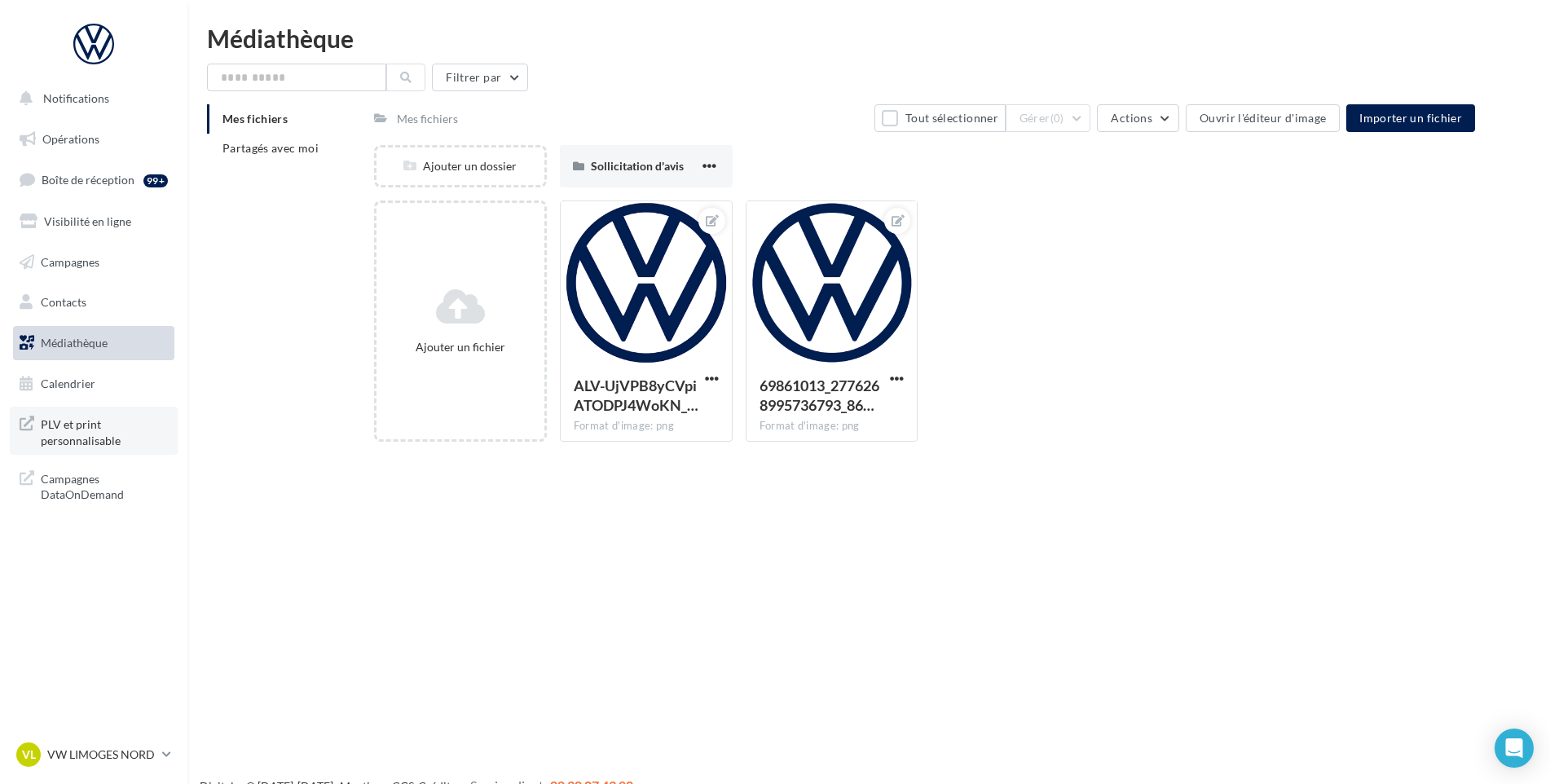
click at [81, 423] on span "PLV et print personnalisable" at bounding box center [105, 431] width 128 height 35
click at [515, 73] on button "Filtrer par" at bounding box center [480, 78] width 96 height 28
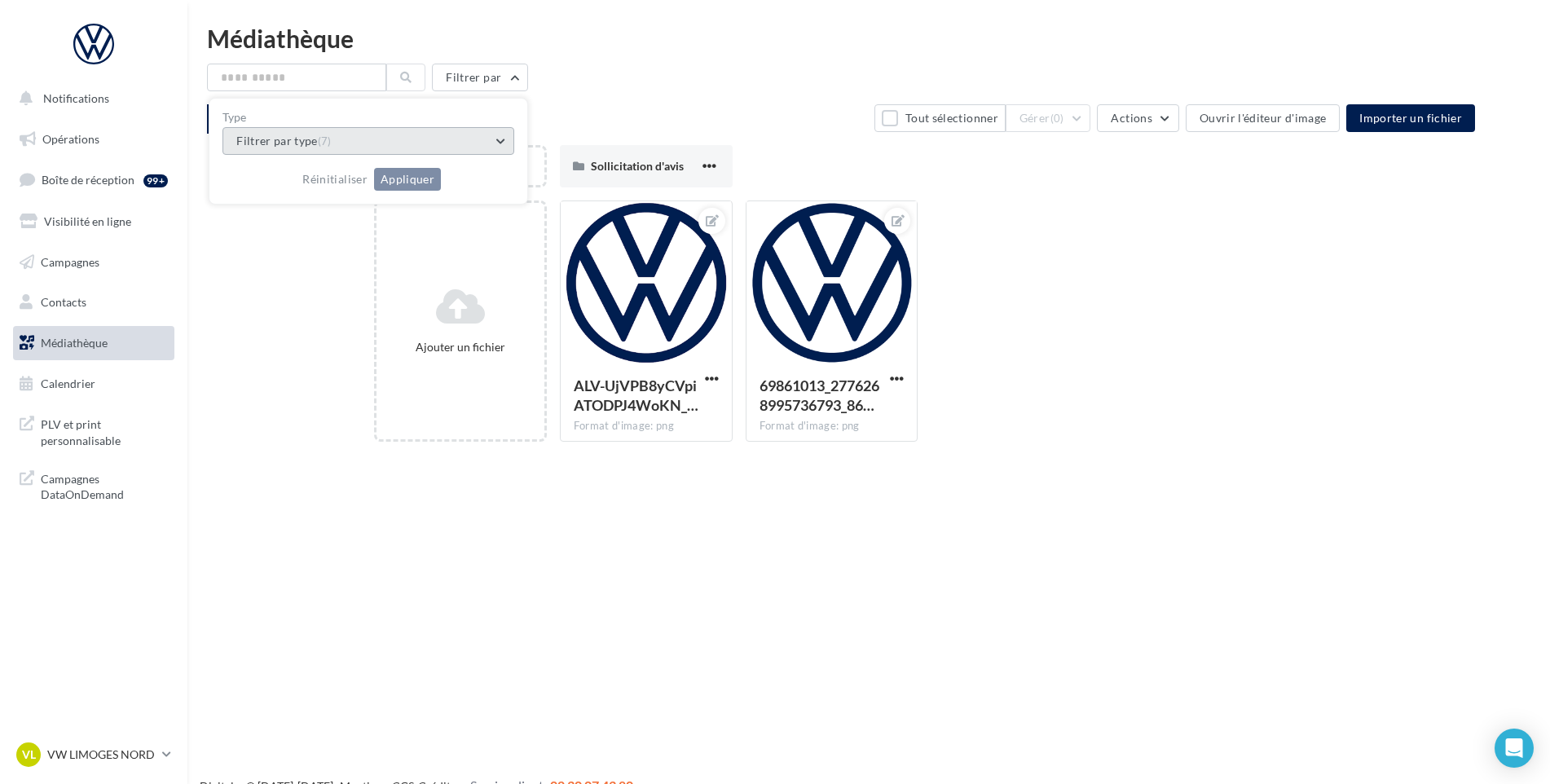
click at [503, 137] on button "Filtrer par type (7)" at bounding box center [369, 141] width 292 height 28
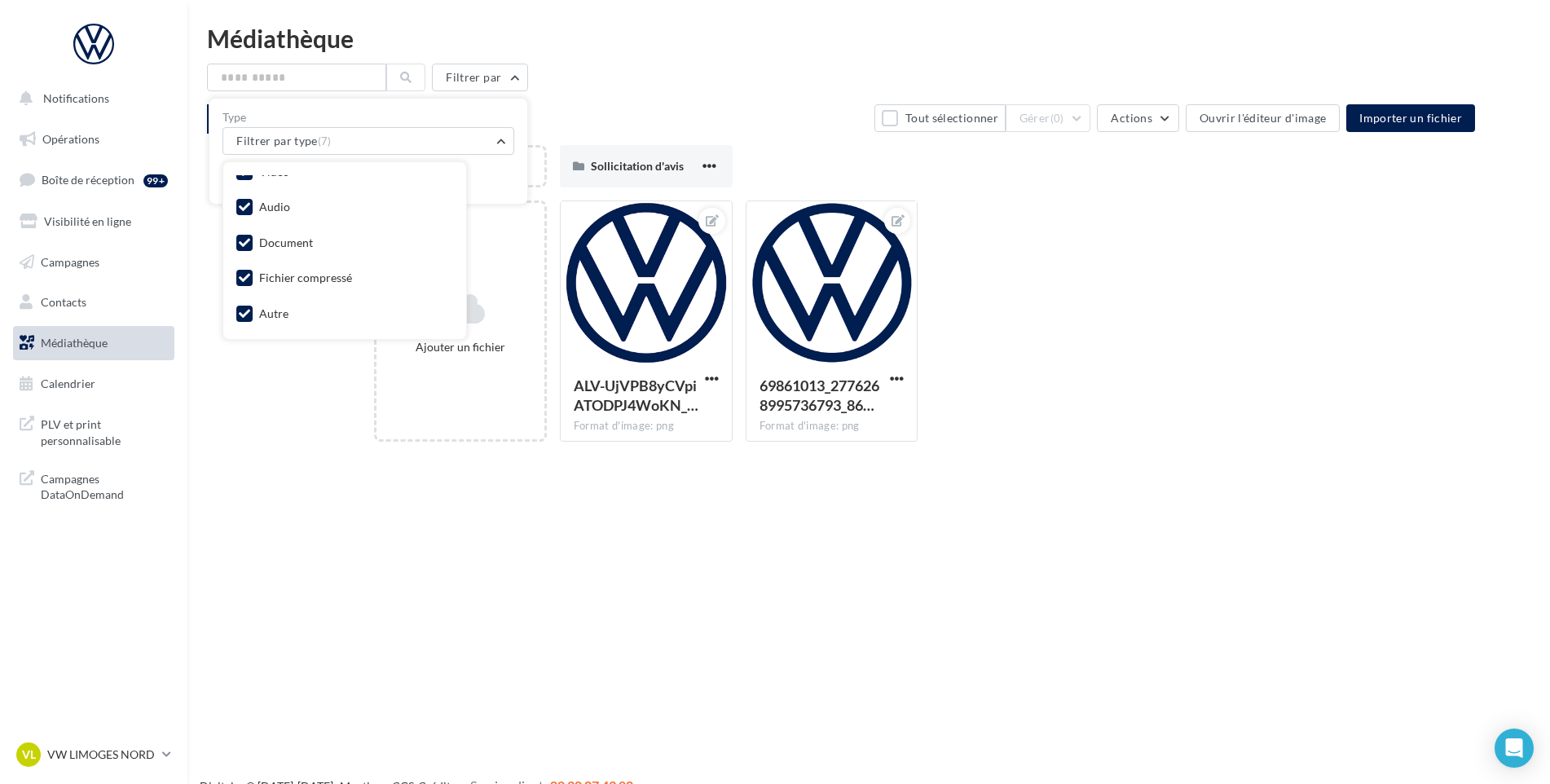
click at [285, 241] on div "Document" at bounding box center [286, 243] width 54 height 17
click at [241, 245] on label at bounding box center [245, 243] width 17 height 17
click at [272, 418] on div "Mes fichiers Partagés avec moi Mes fichiers Tout sélectionner Gérer (0) Actions…" at bounding box center [876, 279] width 1337 height 350
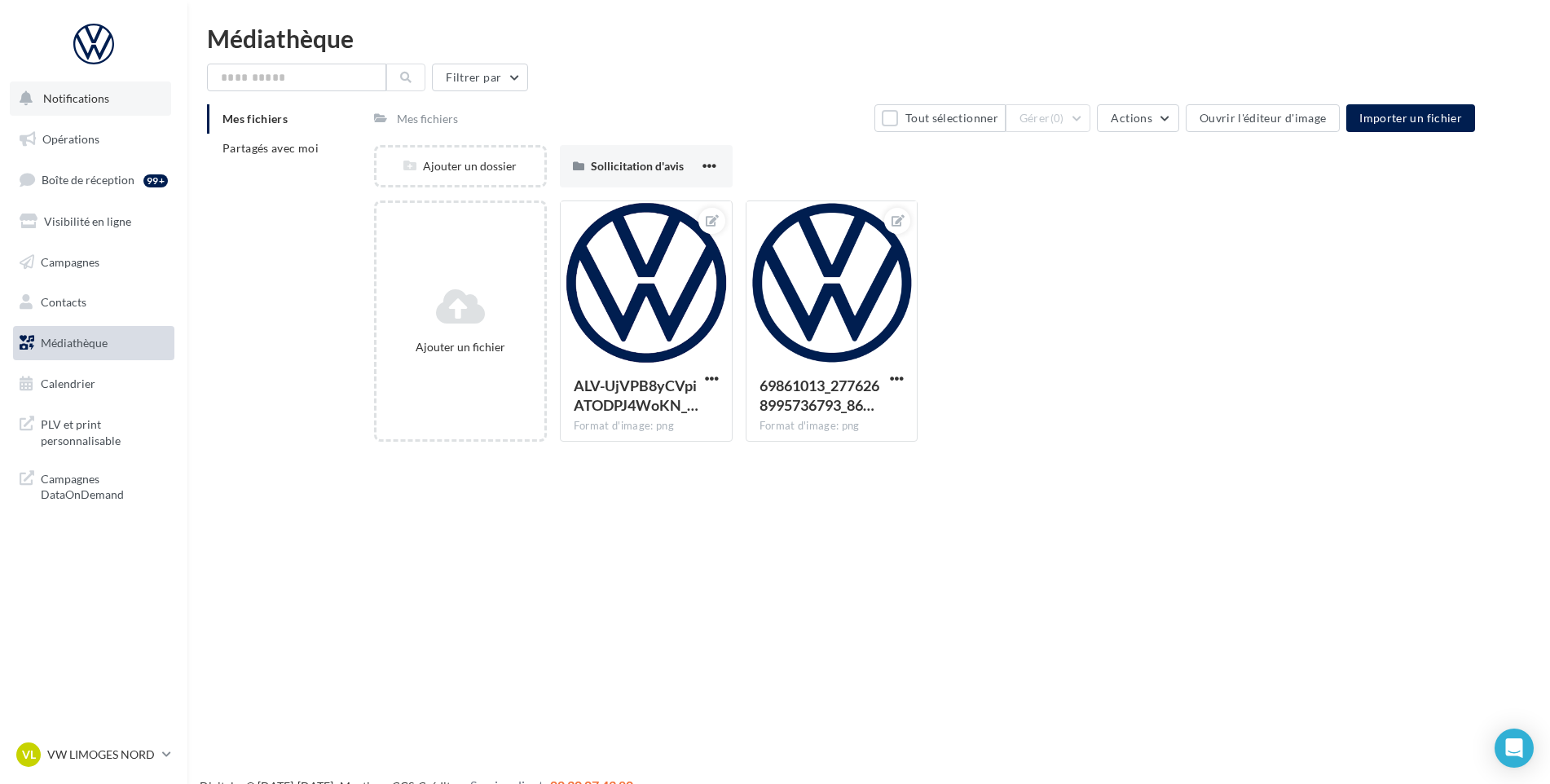
click at [86, 98] on span "Notifications" at bounding box center [76, 98] width 66 height 14
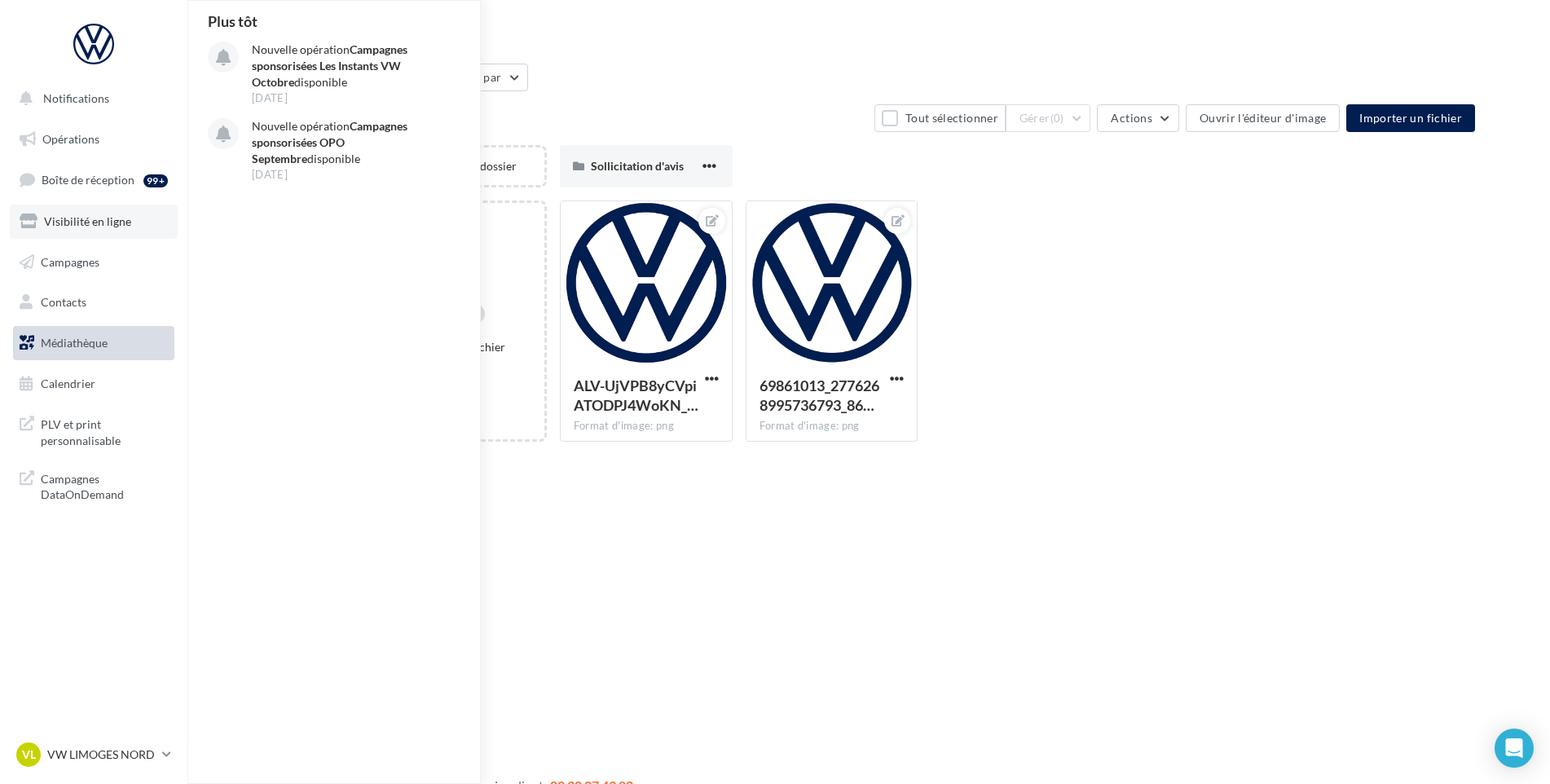
click at [98, 223] on span "Visibilité en ligne" at bounding box center [88, 221] width 87 height 14
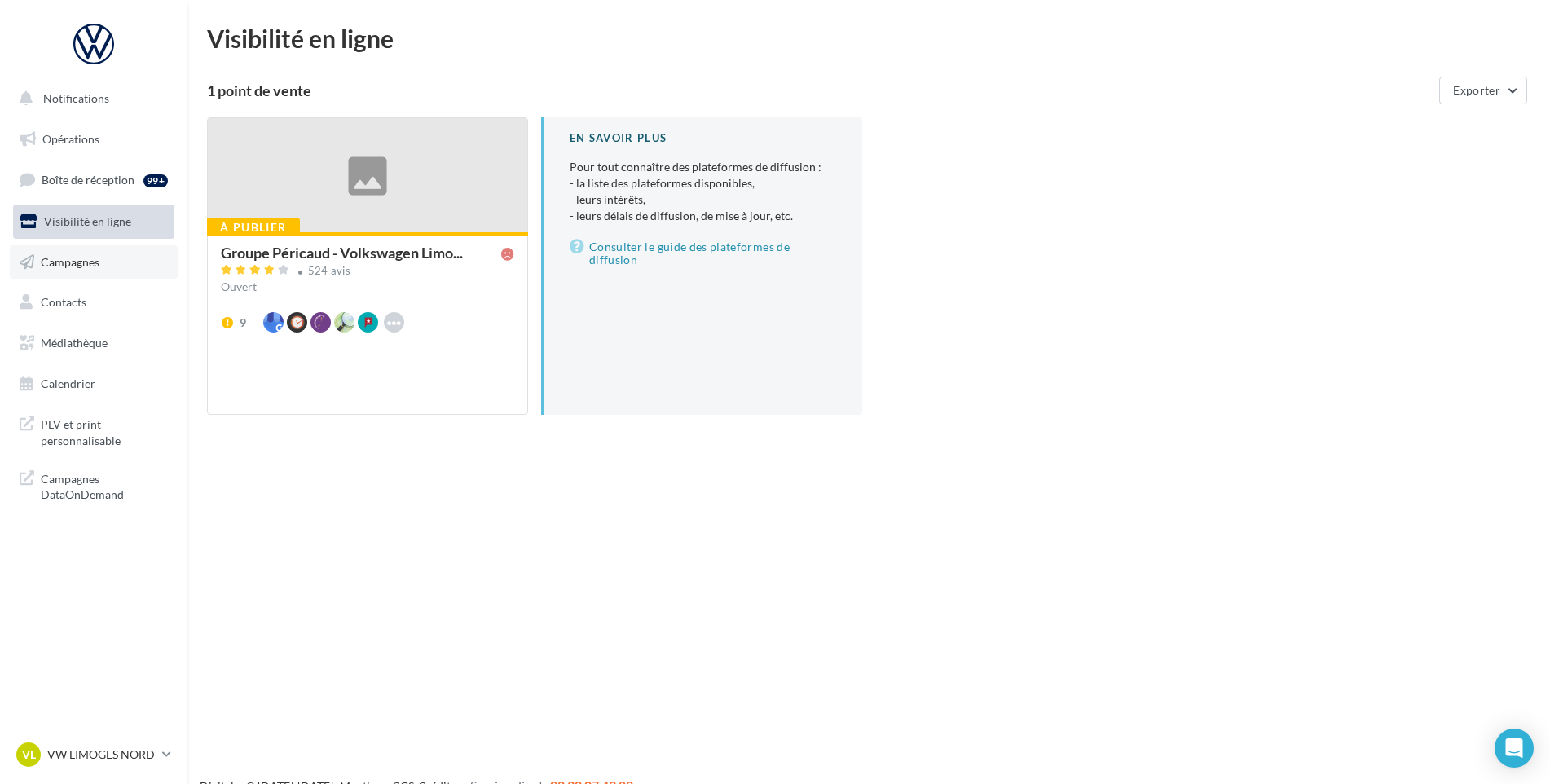
click at [82, 265] on span "Campagnes" at bounding box center [69, 261] width 58 height 14
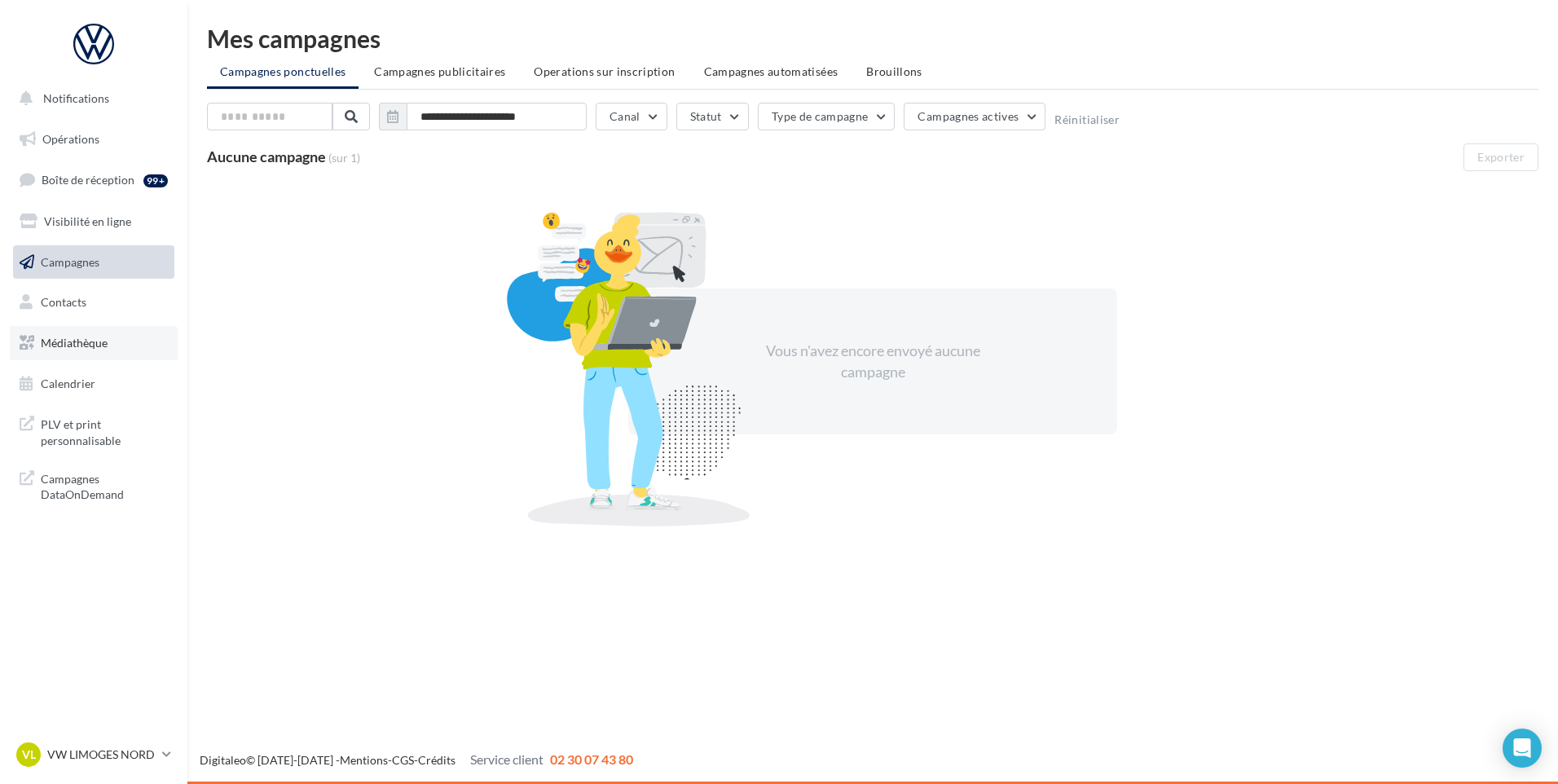
click at [72, 345] on span "Médiathèque" at bounding box center [74, 342] width 67 height 14
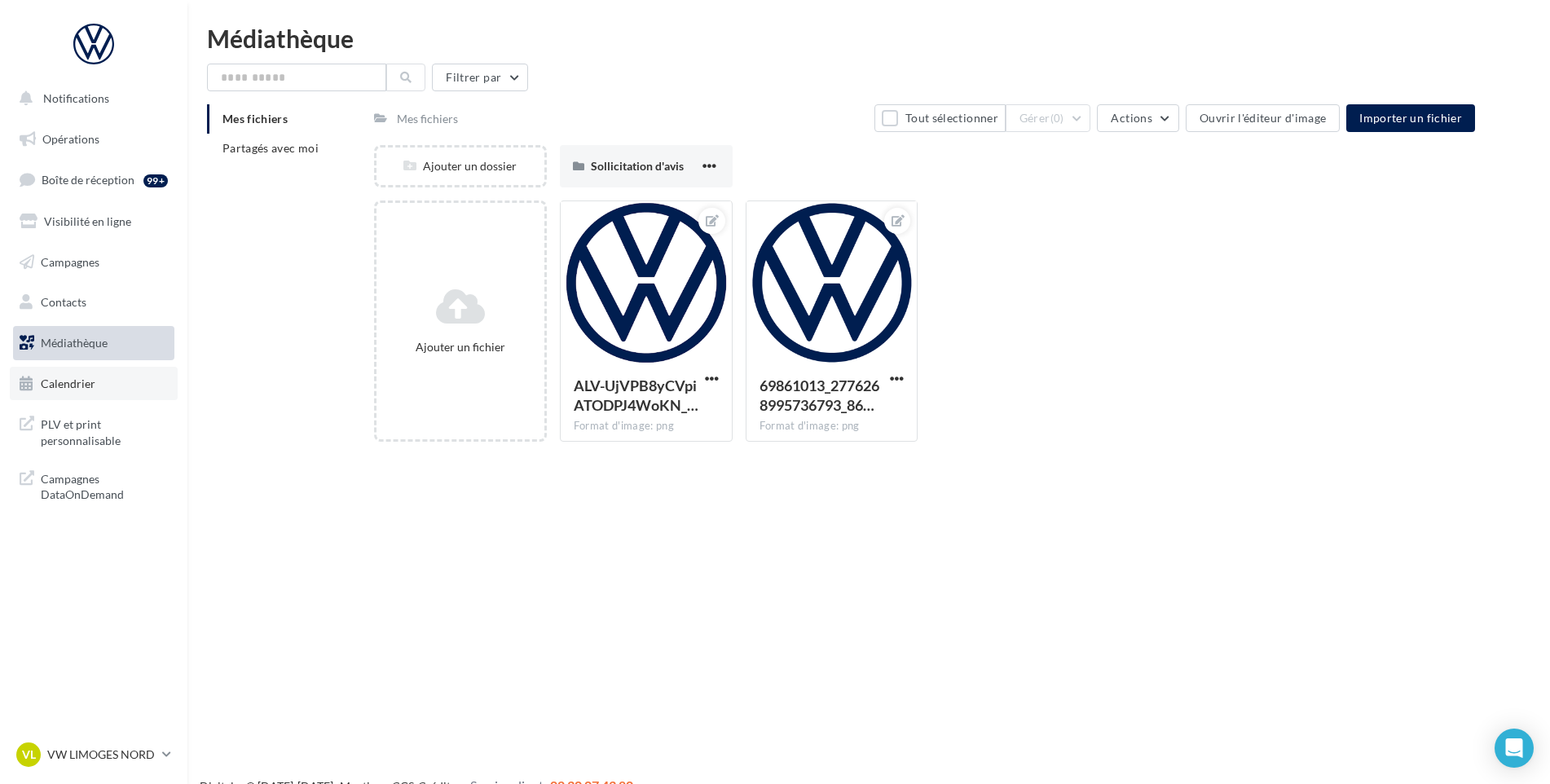
click at [73, 384] on span "Calendrier" at bounding box center [68, 383] width 55 height 14
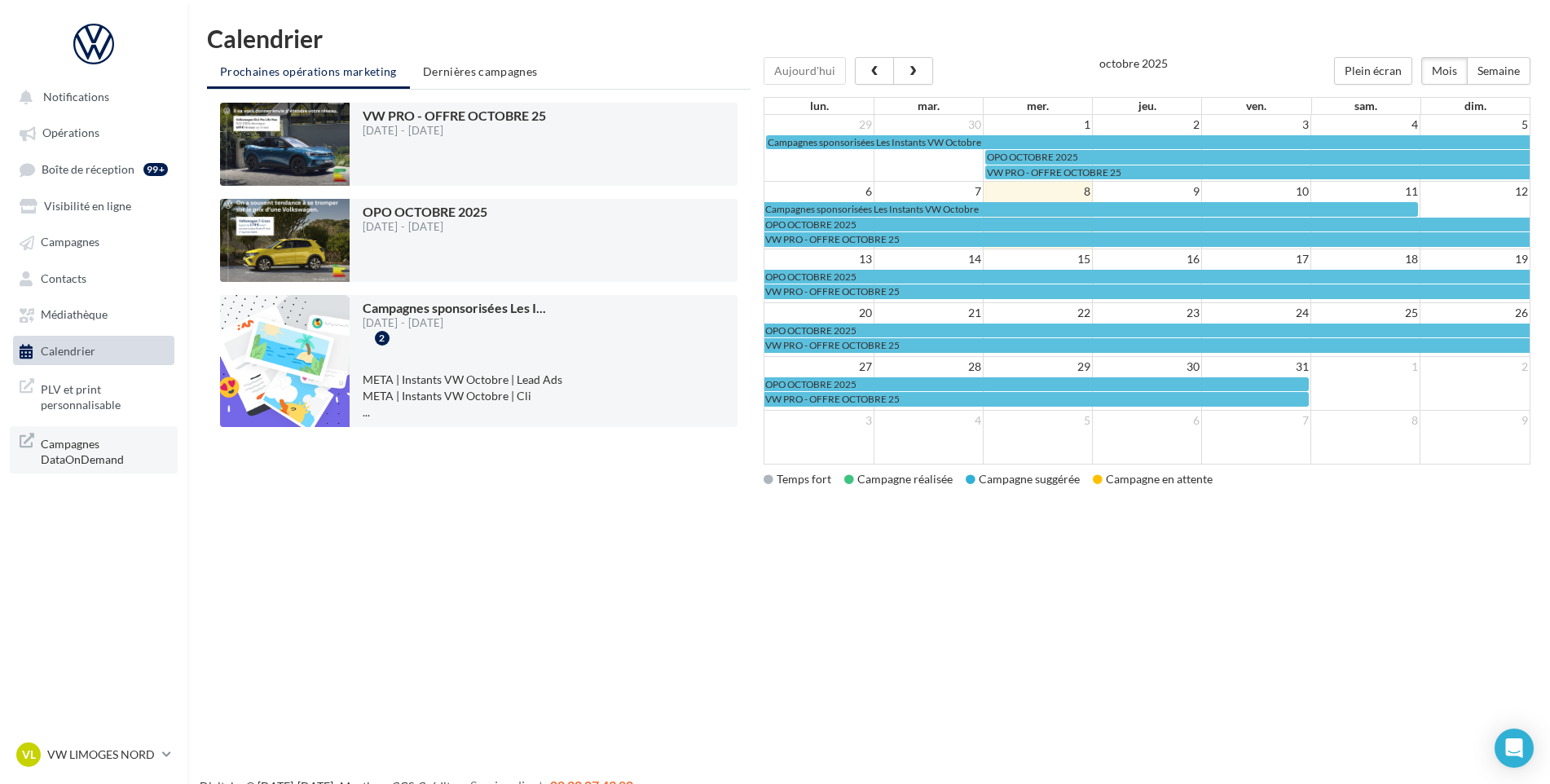
click at [71, 439] on span "Campagnes DataOnDemand" at bounding box center [105, 450] width 128 height 35
click at [76, 388] on span "PLV et print personnalisable" at bounding box center [105, 396] width 128 height 35
